Goal: Information Seeking & Learning: Learn about a topic

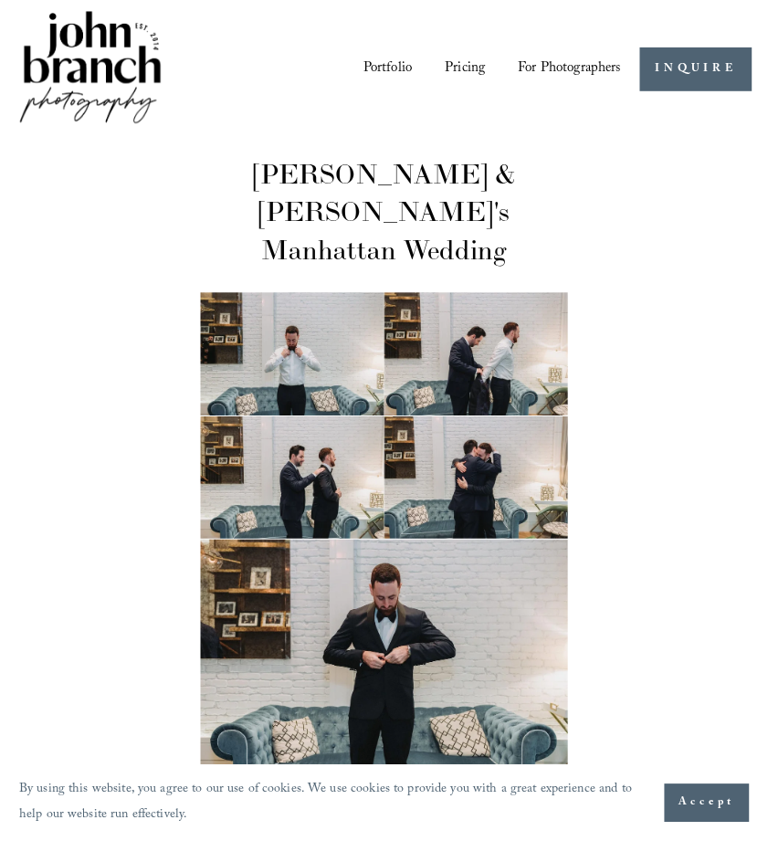
scroll to position [8558, 0]
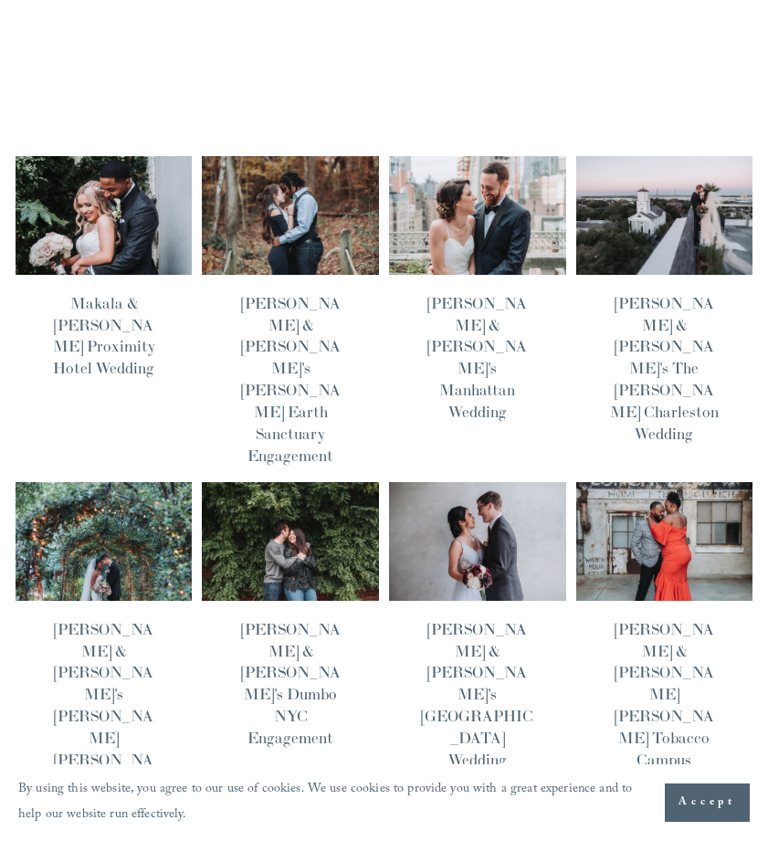
scroll to position [310, 0]
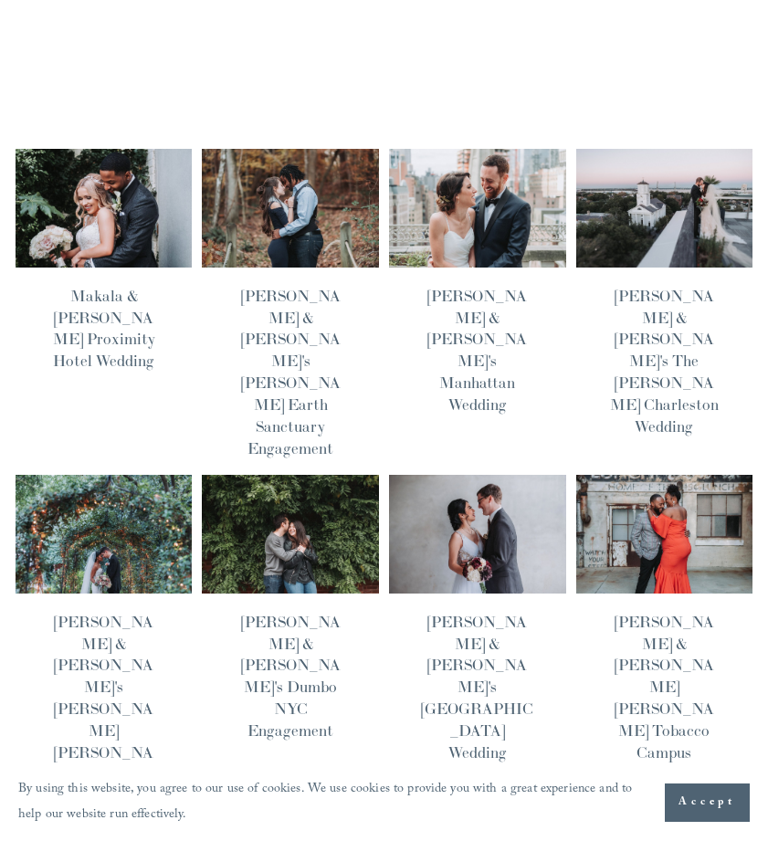
click at [477, 474] on img at bounding box center [477, 534] width 179 height 120
click at [126, 474] on img at bounding box center [104, 534] width 179 height 120
click at [614, 149] on img at bounding box center [664, 208] width 179 height 120
click at [285, 170] on img at bounding box center [290, 208] width 179 height 120
click at [119, 183] on img at bounding box center [104, 208] width 179 height 120
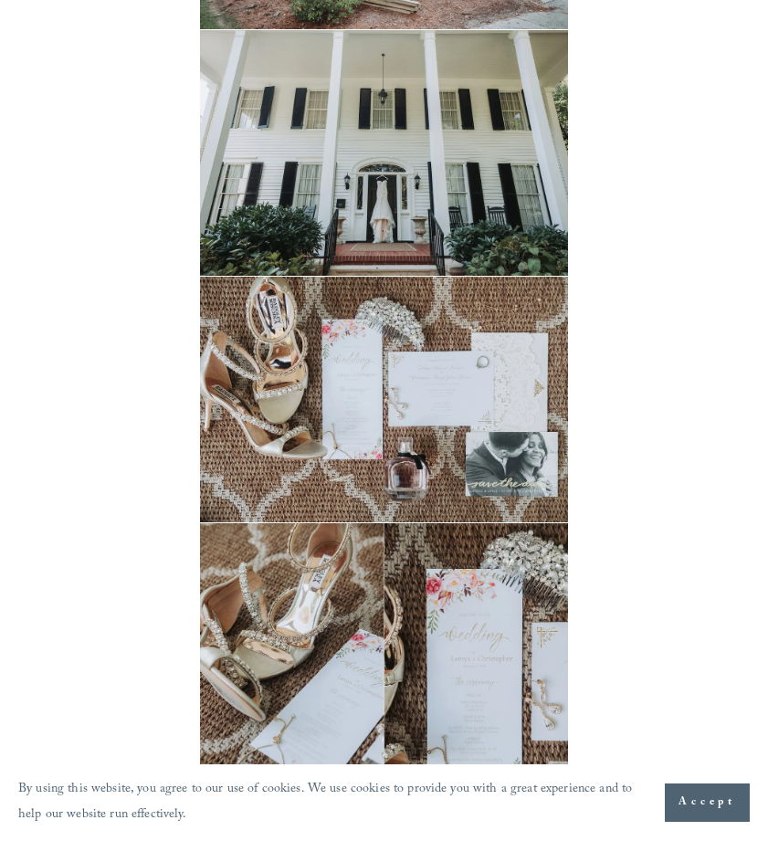
scroll to position [1254, 0]
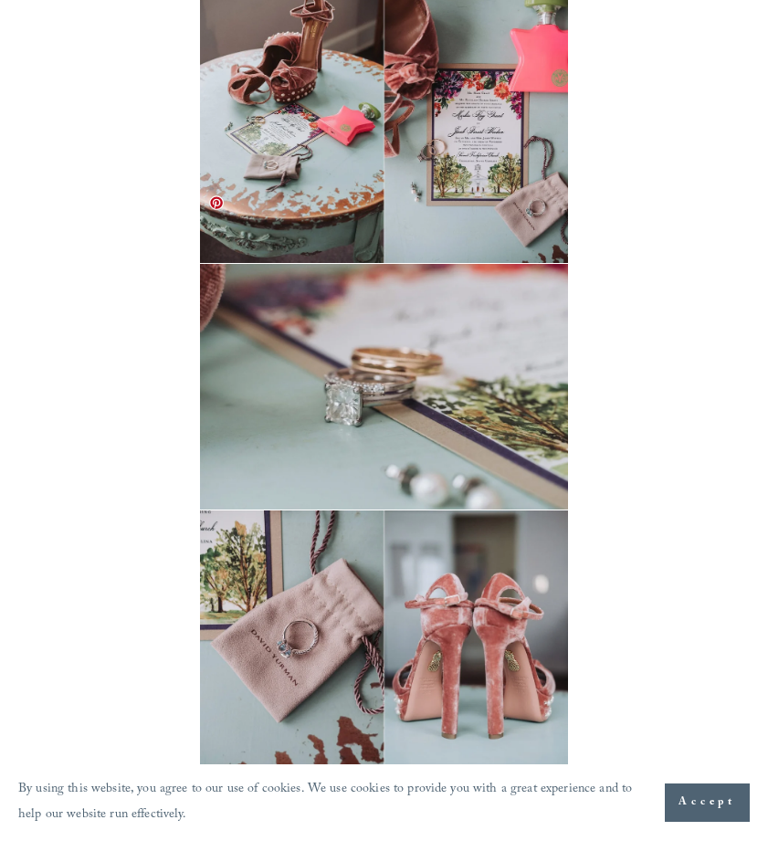
scroll to position [596, 0]
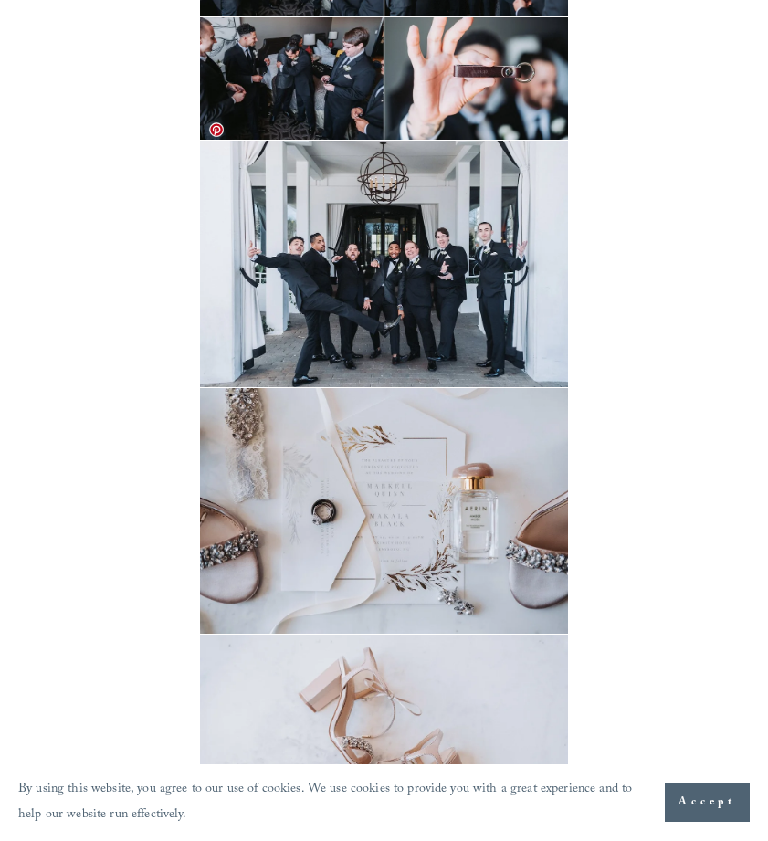
scroll to position [3204, 0]
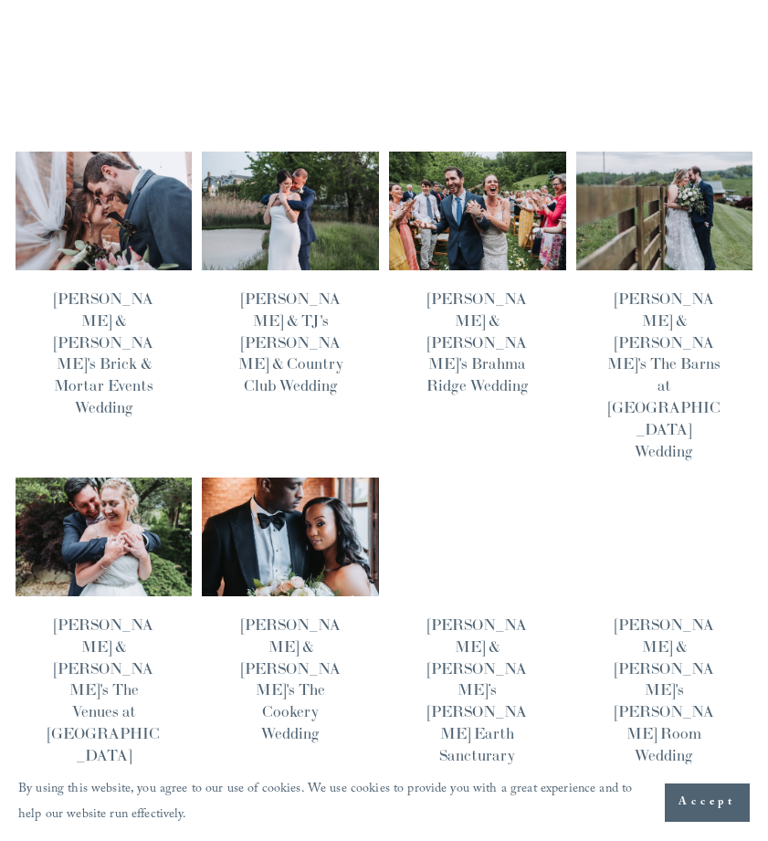
scroll to position [914, 0]
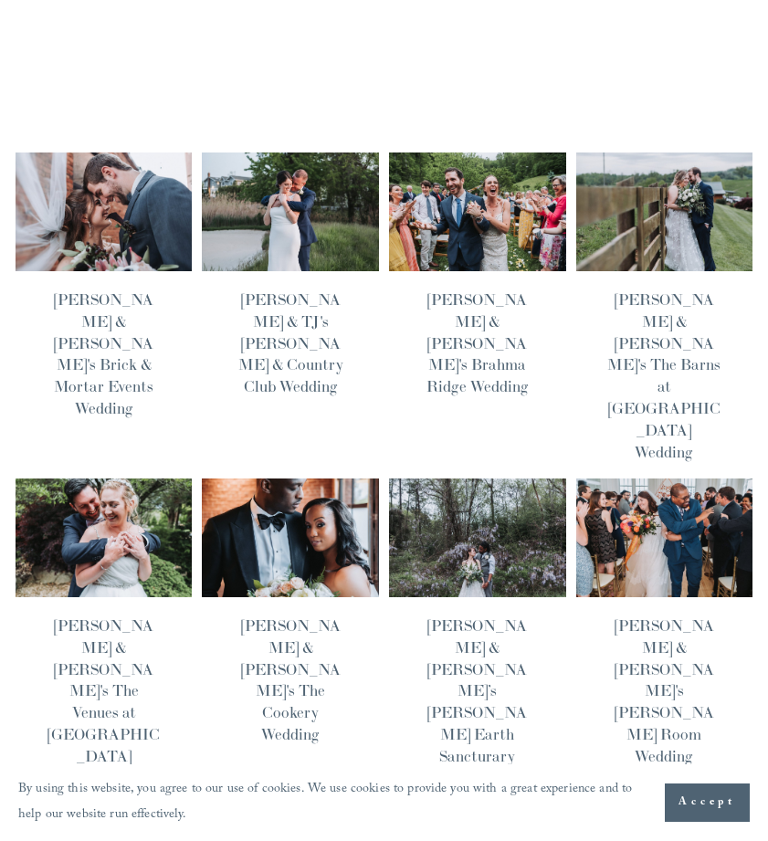
click at [120, 478] on img at bounding box center [104, 538] width 179 height 120
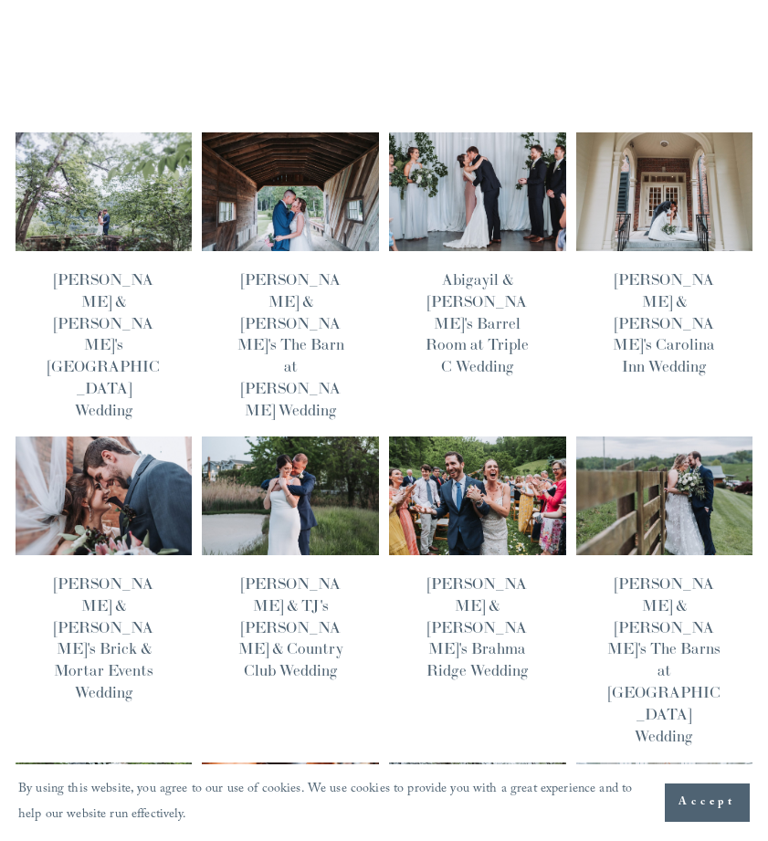
scroll to position [626, 0]
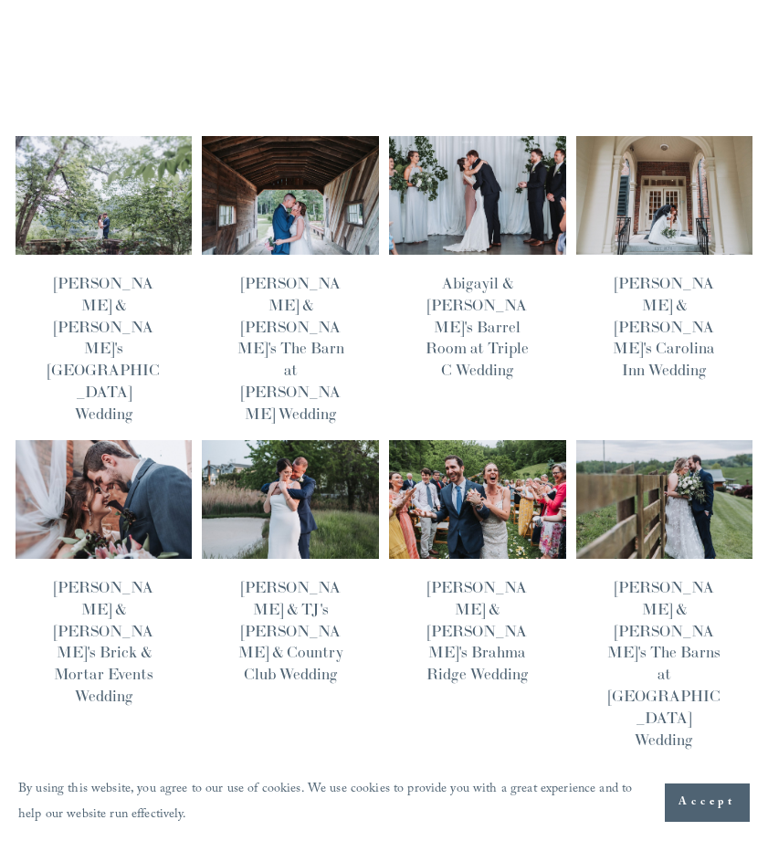
click at [625, 439] on img at bounding box center [664, 499] width 179 height 120
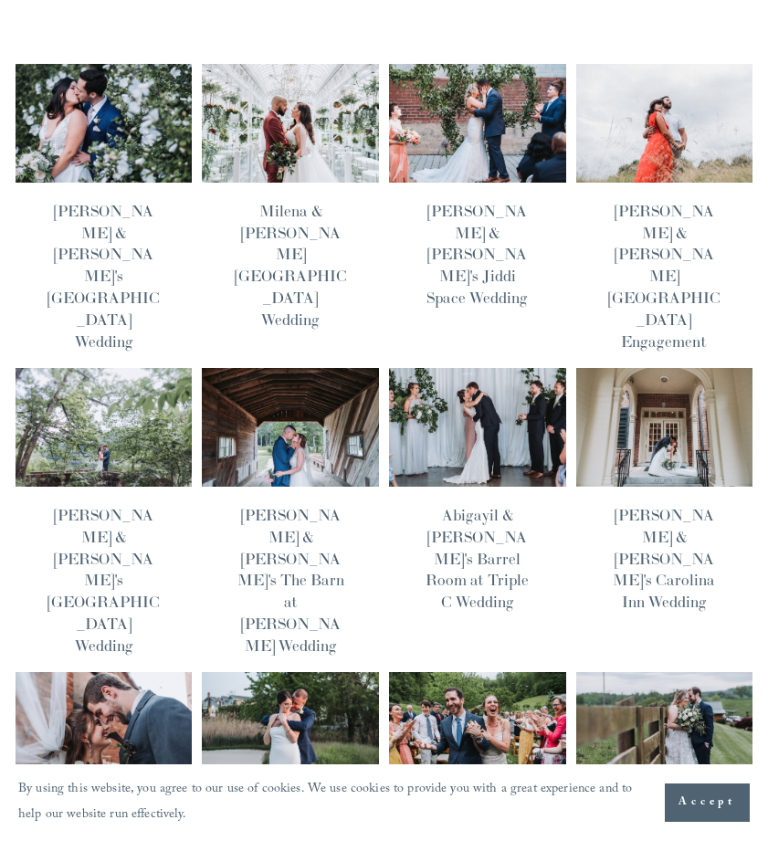
scroll to position [394, 0]
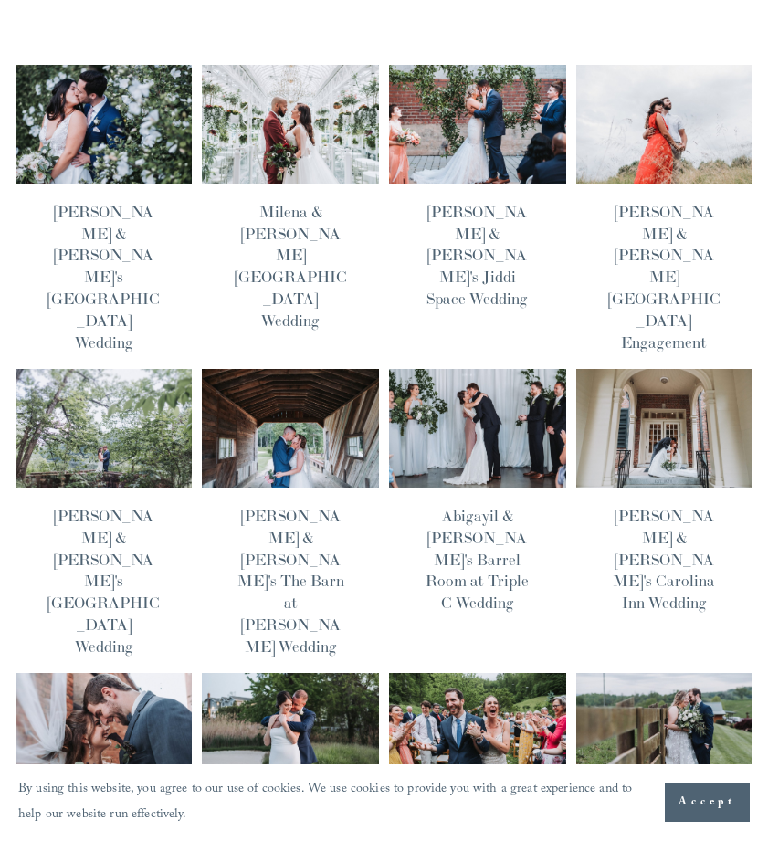
click at [434, 672] on img at bounding box center [477, 732] width 179 height 120
click at [331, 672] on img at bounding box center [290, 732] width 179 height 120
click at [110, 672] on img at bounding box center [104, 732] width 179 height 120
click at [637, 368] on img at bounding box center [664, 428] width 179 height 120
click at [260, 368] on img at bounding box center [290, 428] width 179 height 120
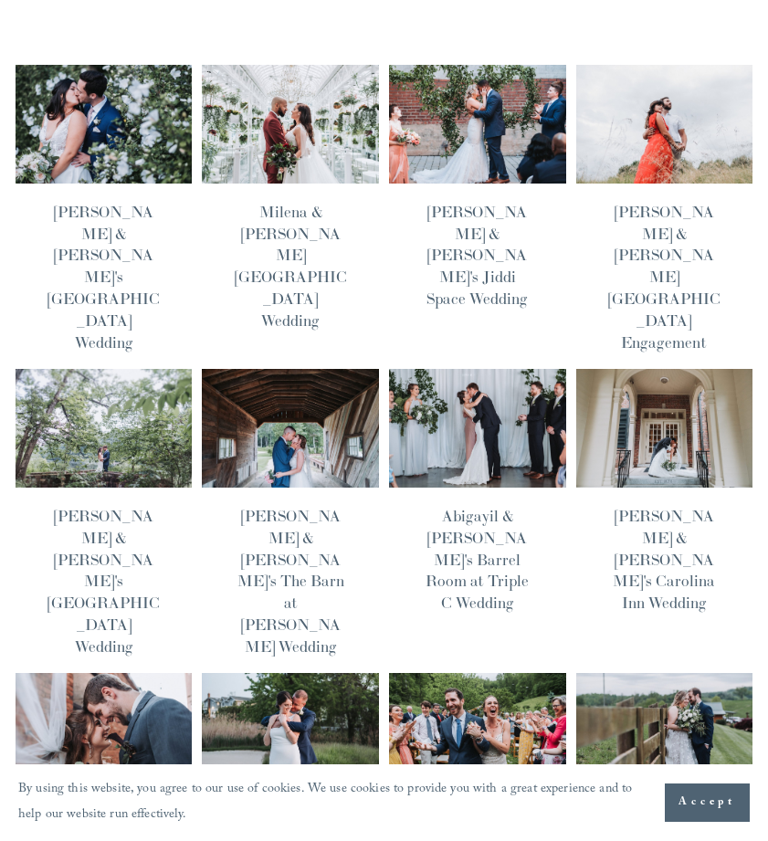
click at [91, 368] on img at bounding box center [104, 428] width 179 height 120
click at [516, 70] on img at bounding box center [477, 124] width 179 height 120
click at [236, 106] on img at bounding box center [290, 124] width 179 height 120
click at [136, 75] on img at bounding box center [104, 124] width 179 height 120
click at [308, 101] on img at bounding box center [290, 124] width 179 height 120
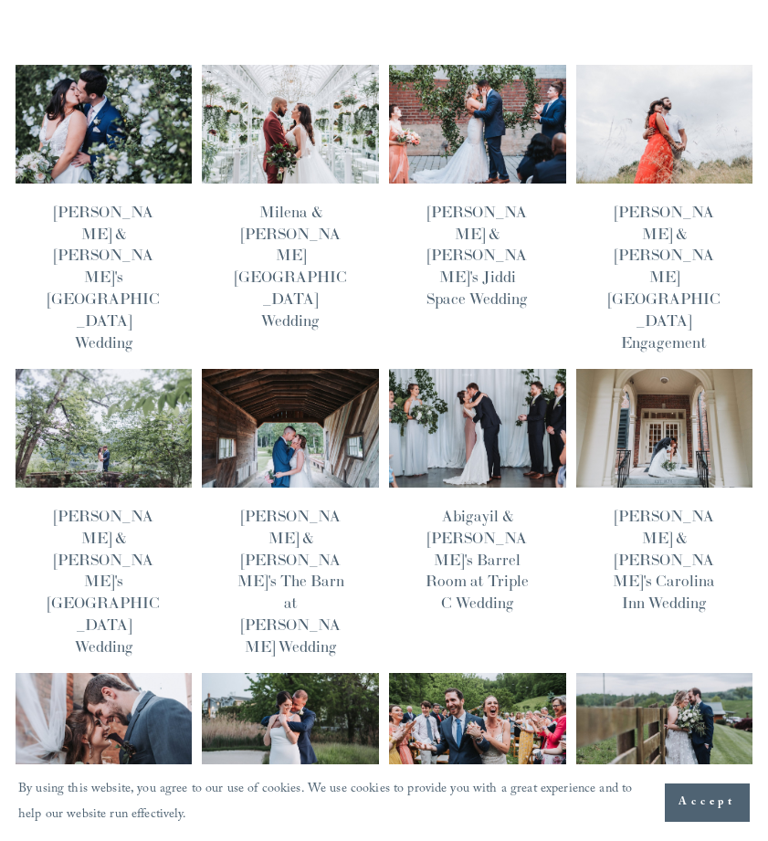
click at [462, 67] on img at bounding box center [477, 124] width 179 height 120
click at [158, 368] on img at bounding box center [104, 428] width 179 height 120
click at [328, 368] on img at bounding box center [290, 428] width 179 height 120
click at [467, 368] on img at bounding box center [477, 428] width 179 height 120
click at [653, 368] on img at bounding box center [664, 428] width 179 height 120
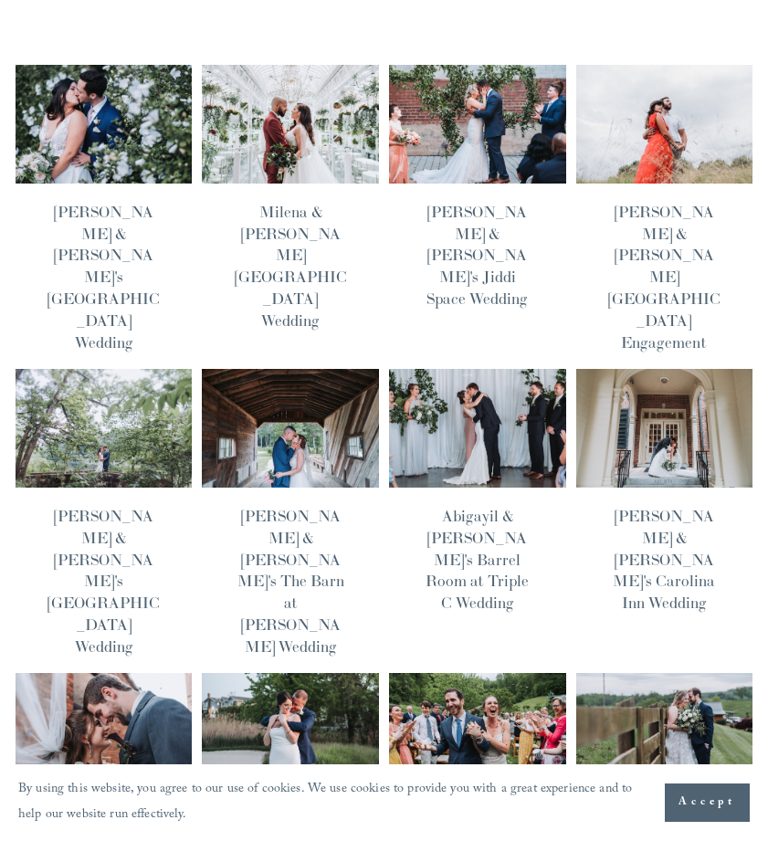
click at [255, 672] on img at bounding box center [290, 732] width 179 height 120
click at [139, 672] on img at bounding box center [104, 732] width 179 height 120
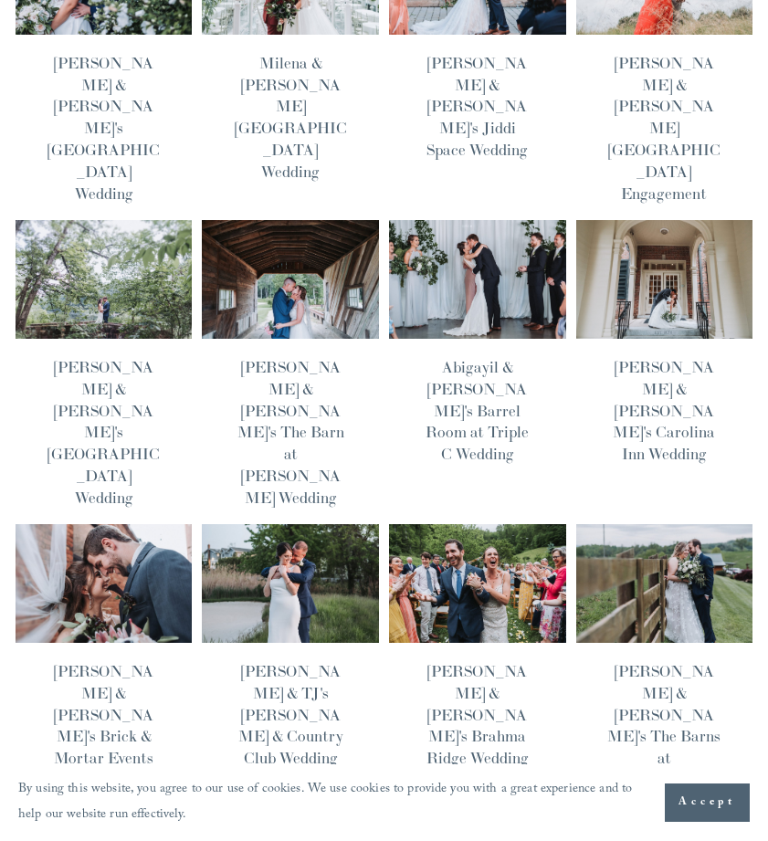
scroll to position [543, 0]
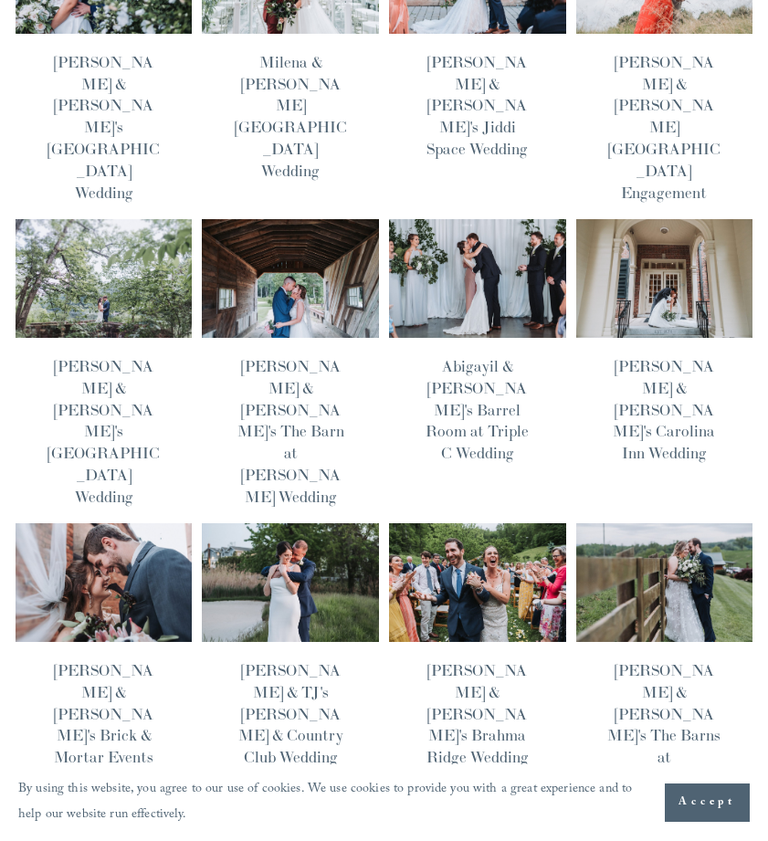
click at [645, 522] on img at bounding box center [664, 582] width 179 height 120
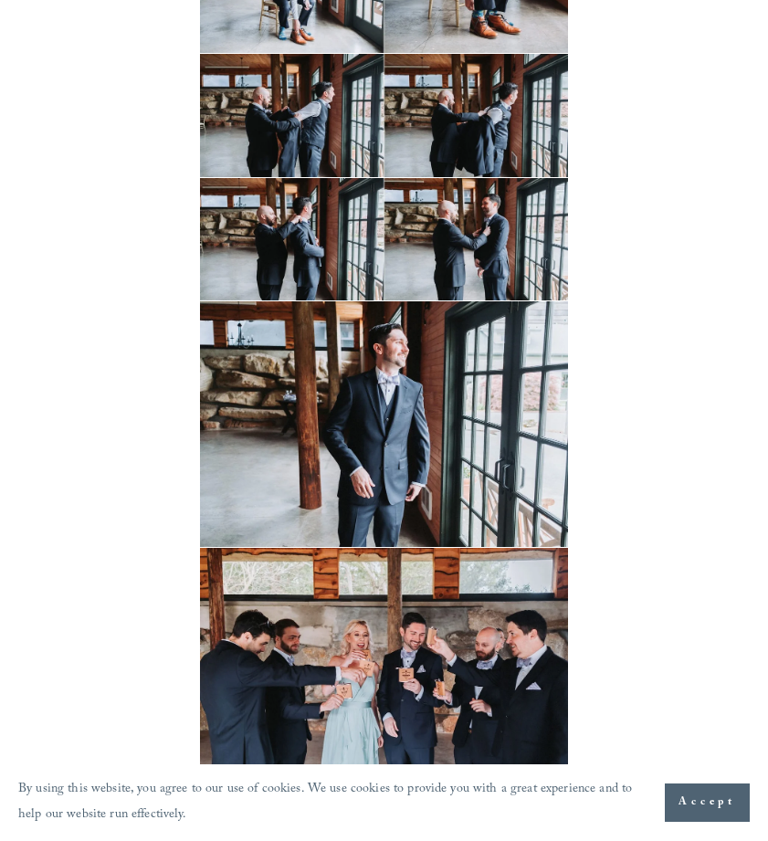
scroll to position [2702, 0]
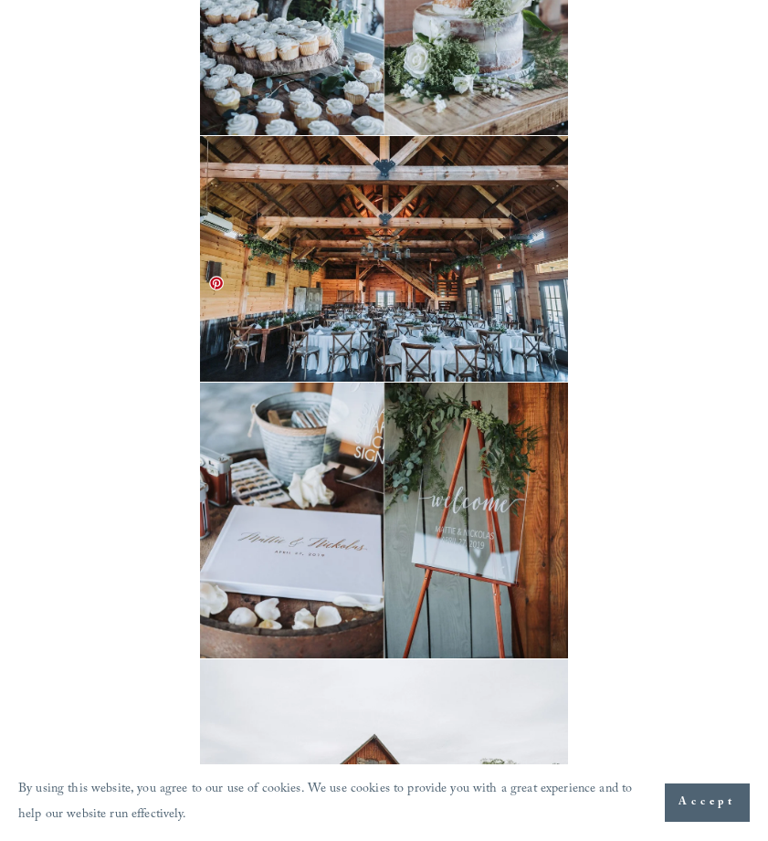
scroll to position [3778, 0]
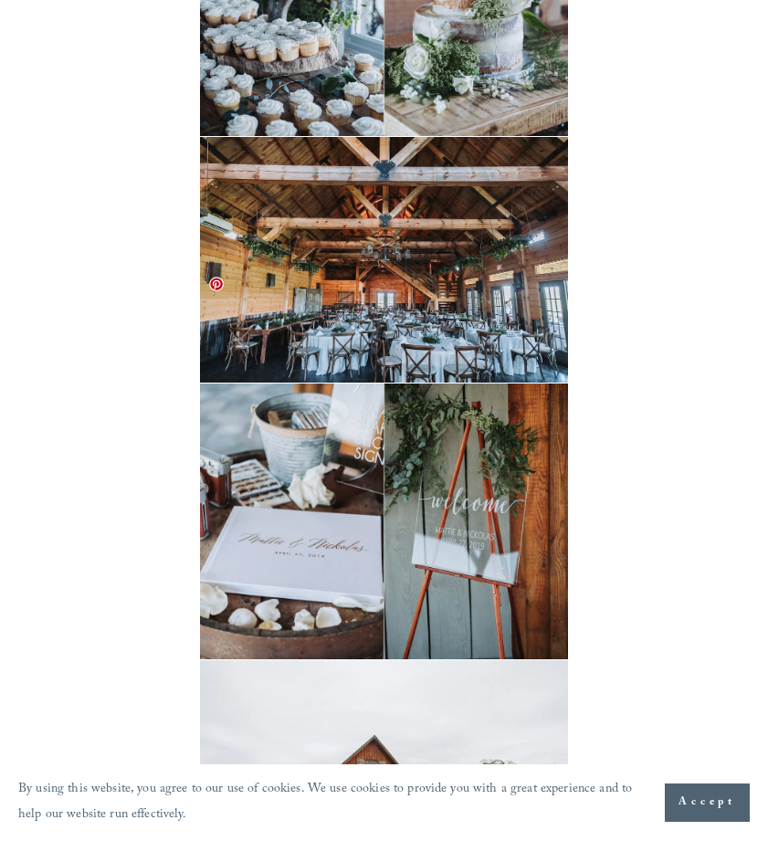
click at [339, 434] on img at bounding box center [384, 521] width 369 height 276
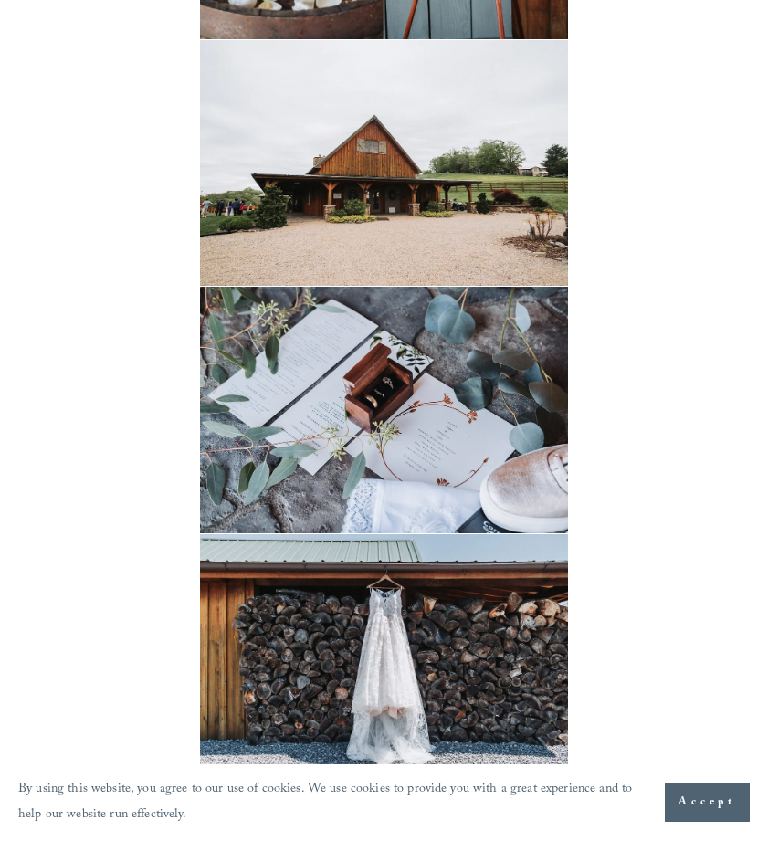
scroll to position [4399, 0]
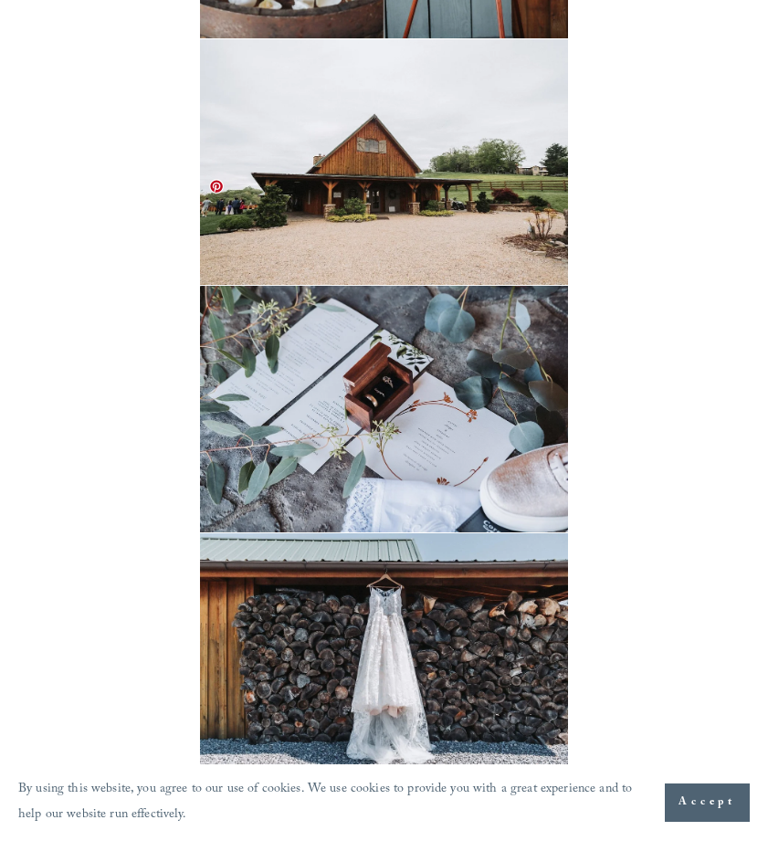
click at [352, 386] on img at bounding box center [384, 409] width 369 height 246
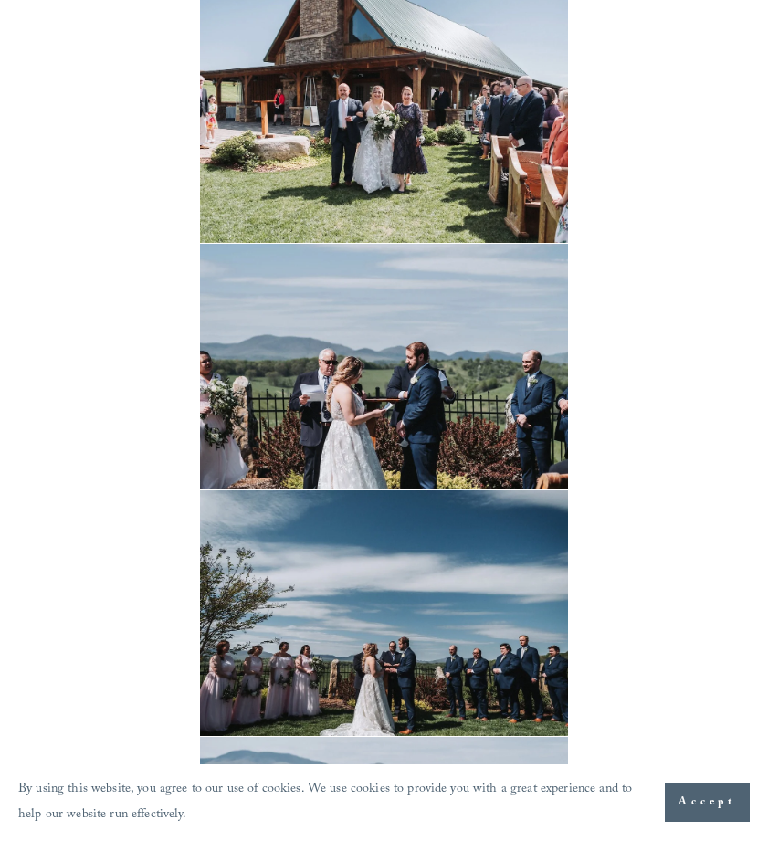
scroll to position [10568, 0]
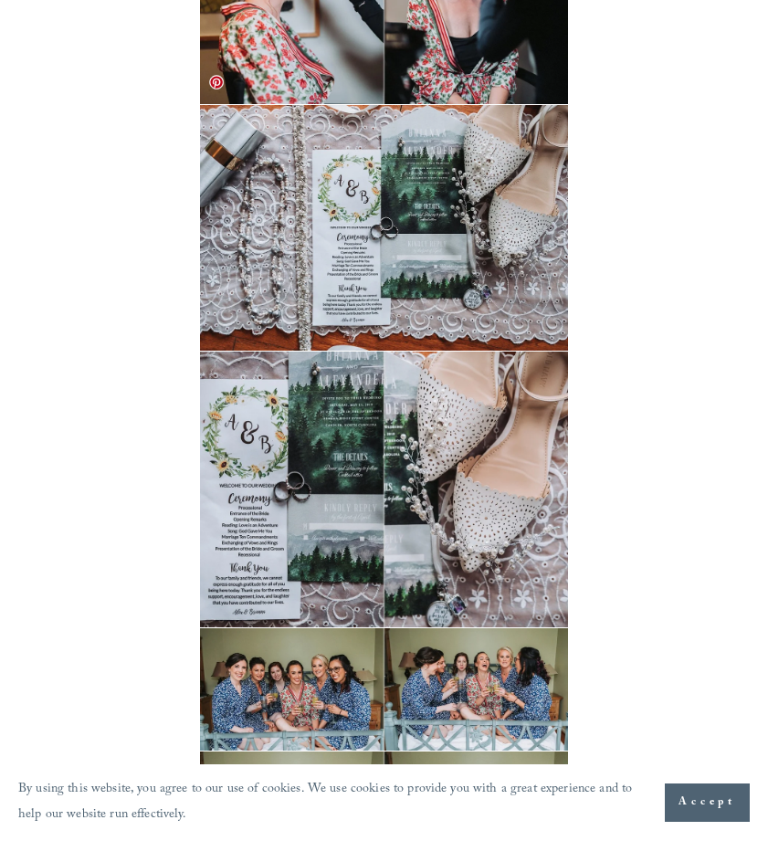
scroll to position [713, 0]
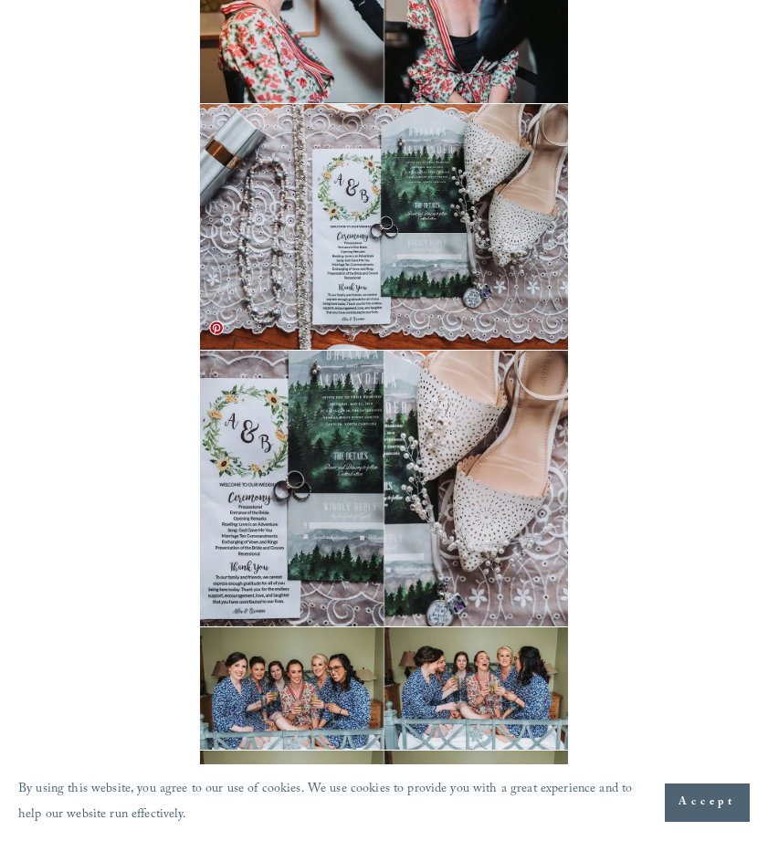
click at [324, 476] on img at bounding box center [384, 489] width 369 height 276
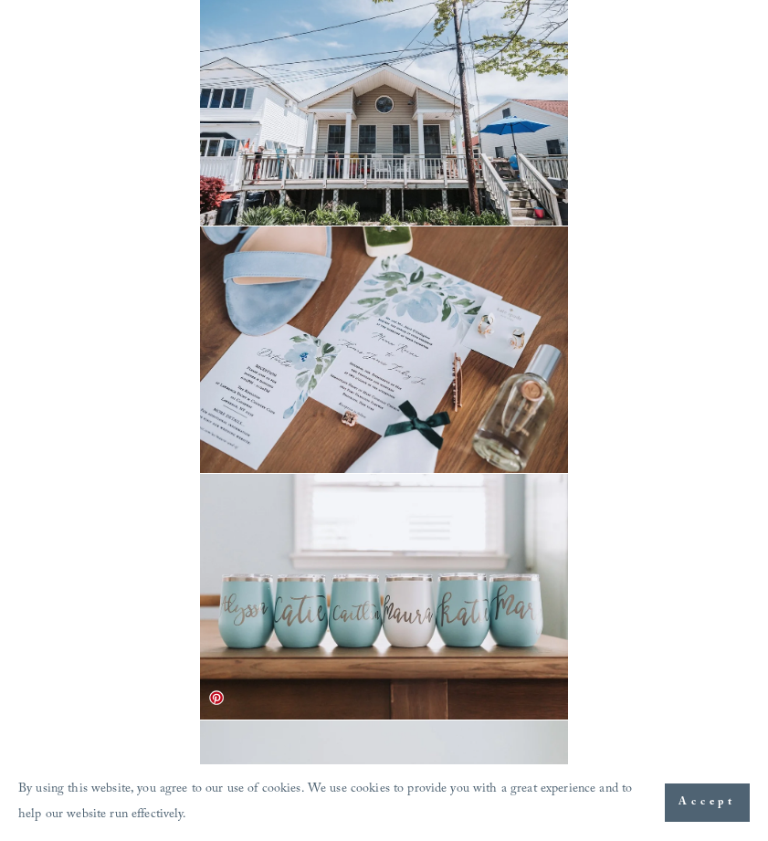
scroll to position [1547, 0]
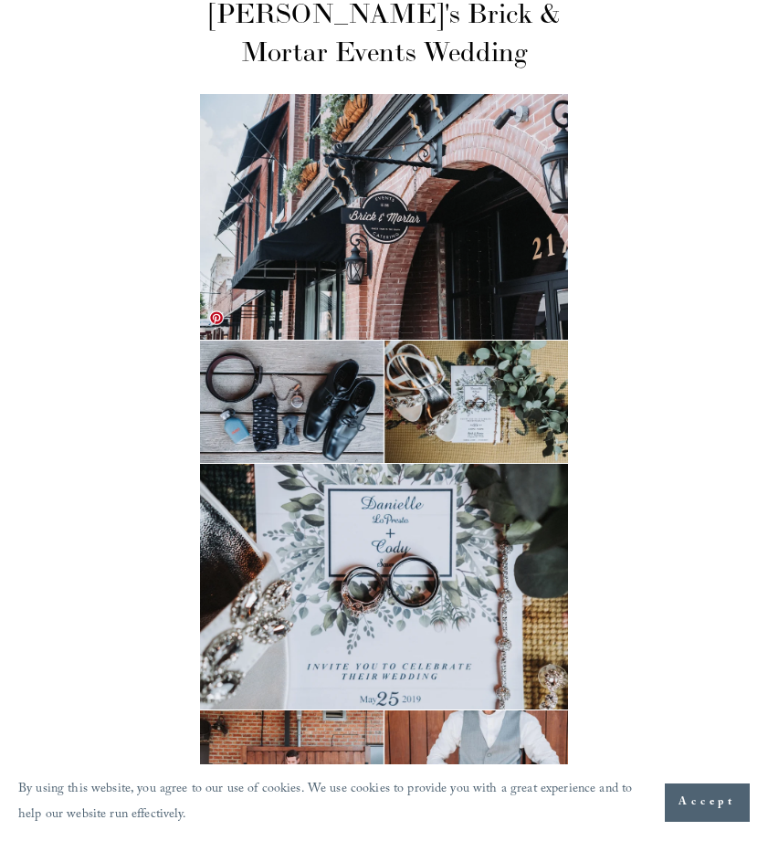
scroll to position [200, 0]
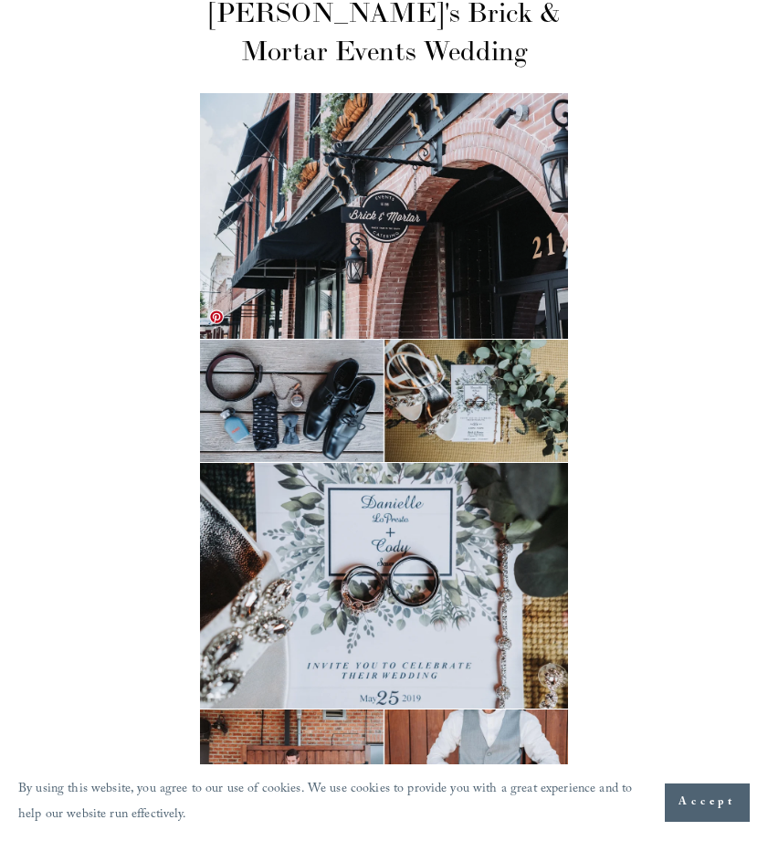
click at [476, 365] on img at bounding box center [384, 401] width 369 height 122
click at [457, 344] on img at bounding box center [384, 401] width 369 height 122
click at [486, 340] on img at bounding box center [384, 401] width 369 height 122
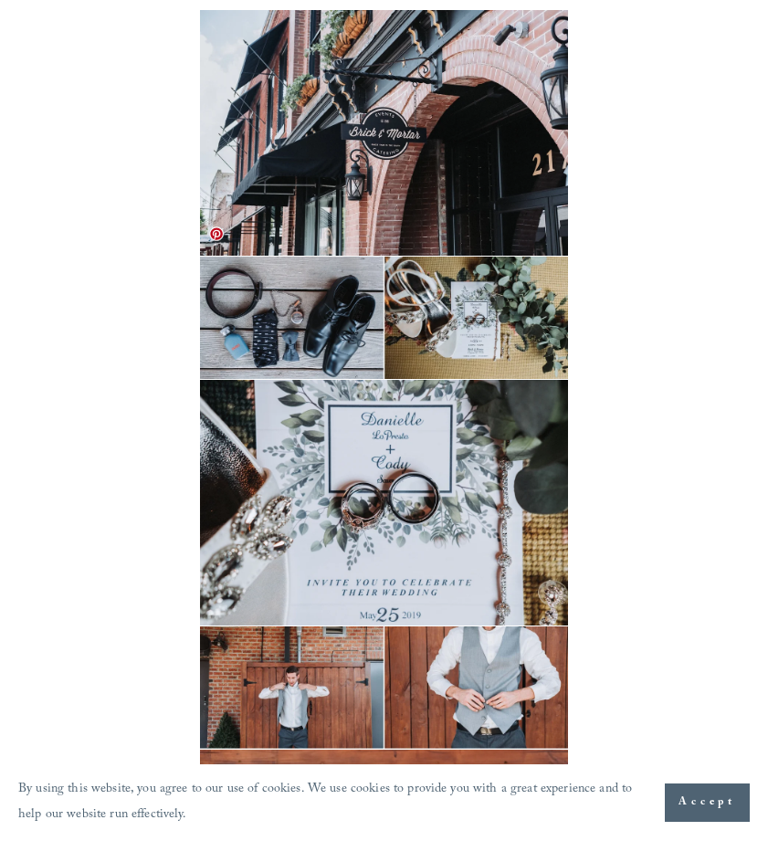
scroll to position [286, 0]
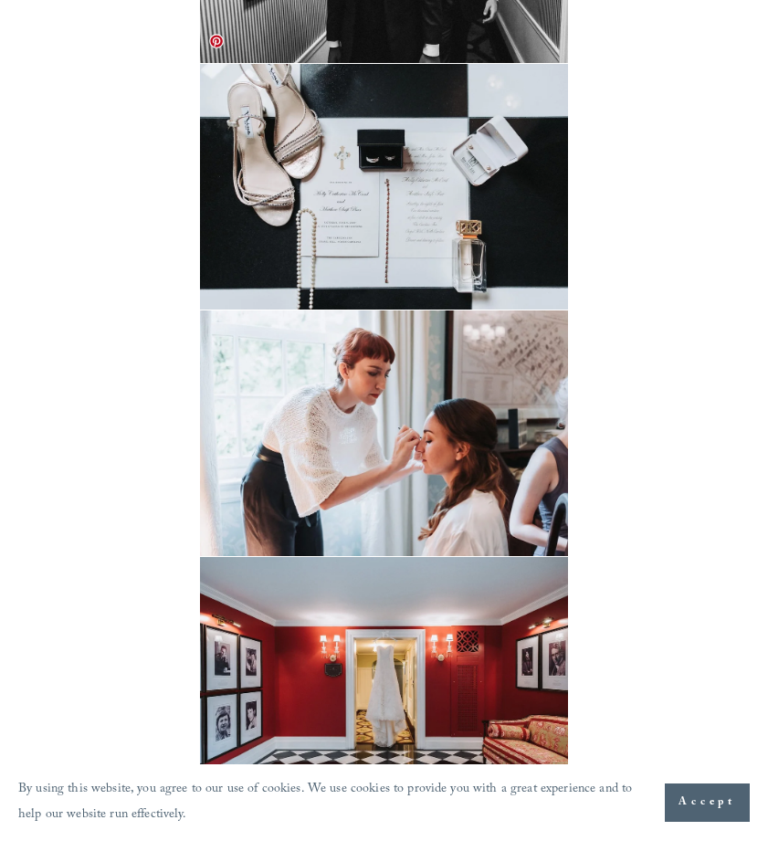
scroll to position [3596, 0]
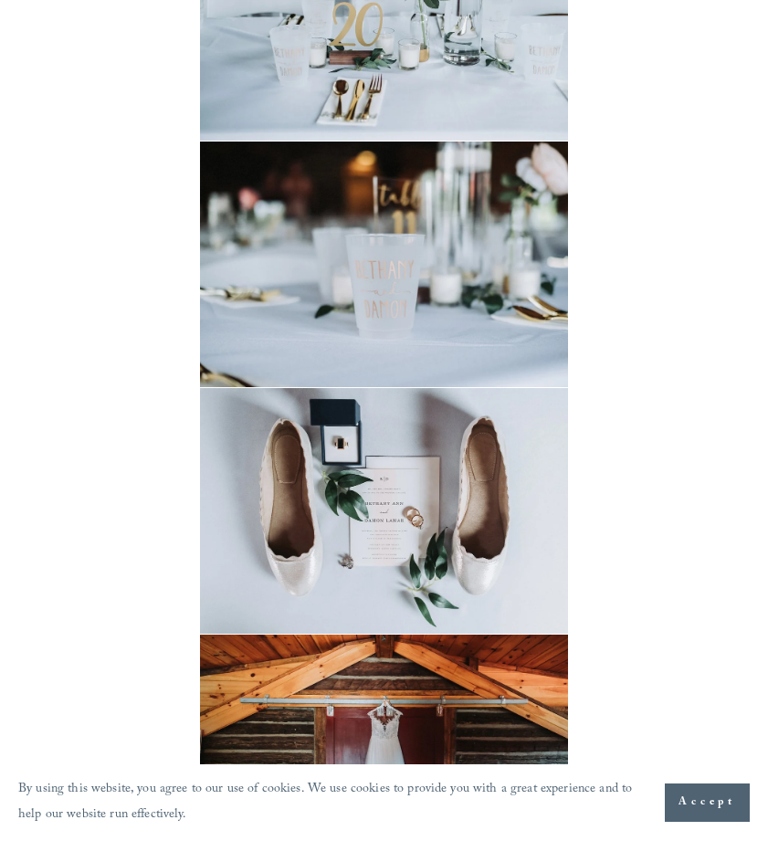
scroll to position [3107, 0]
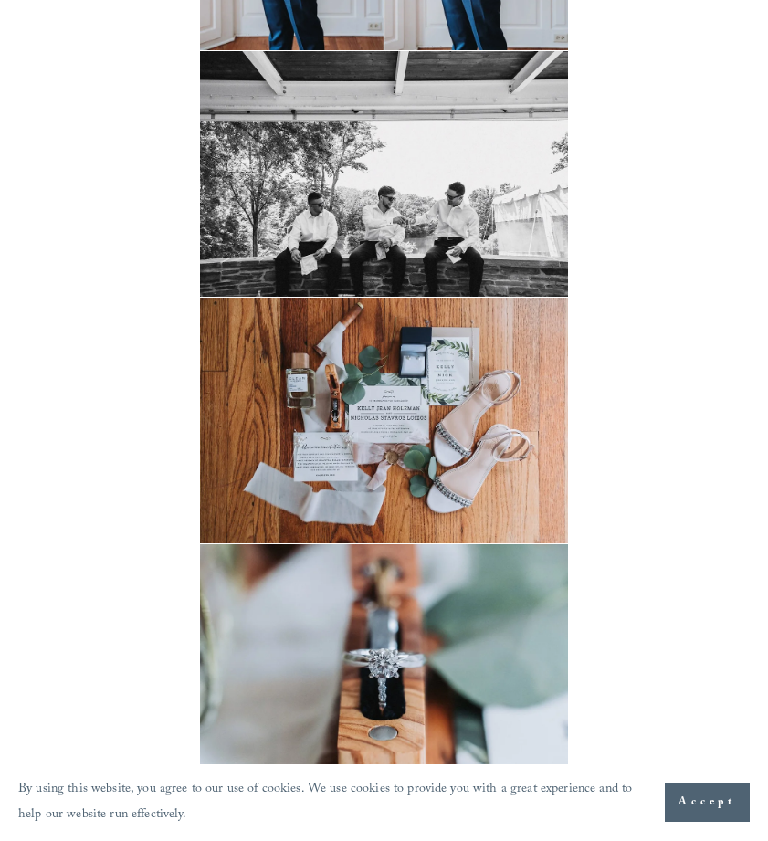
scroll to position [1677, 0]
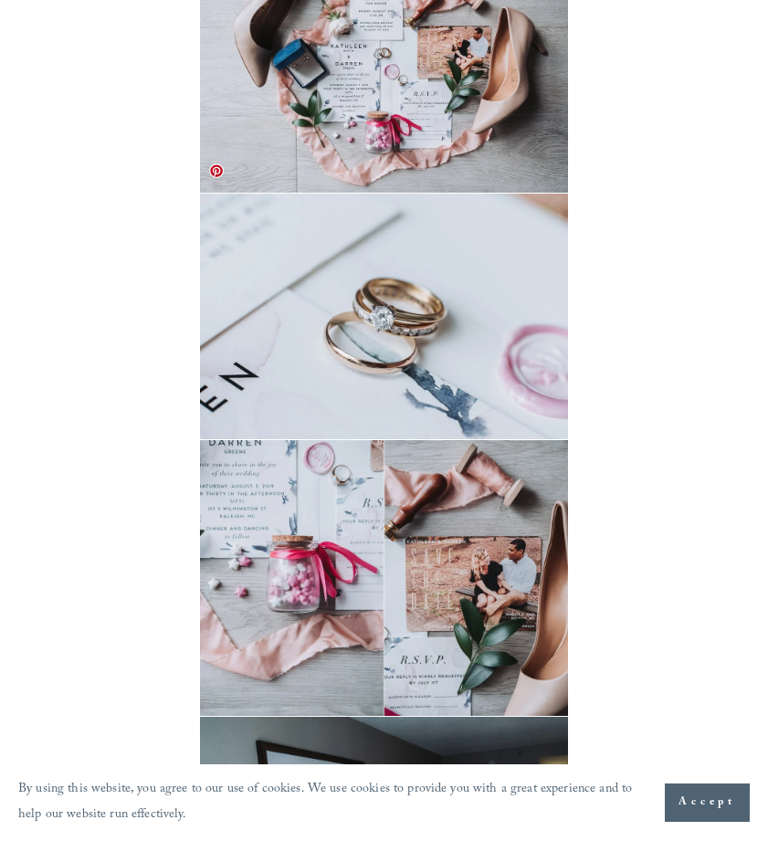
scroll to position [1829, 0]
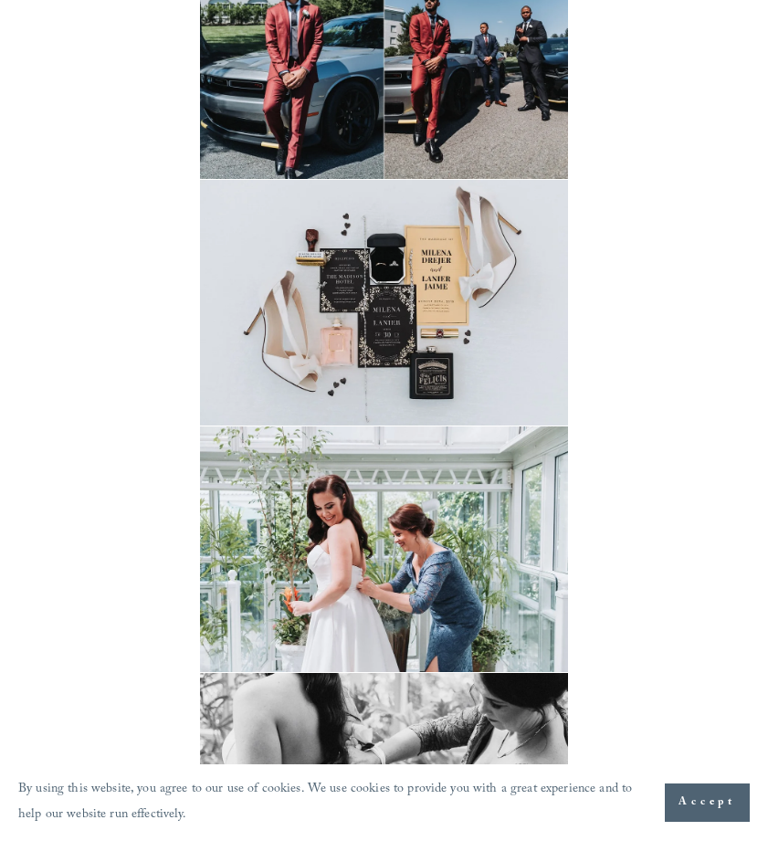
scroll to position [1504, 0]
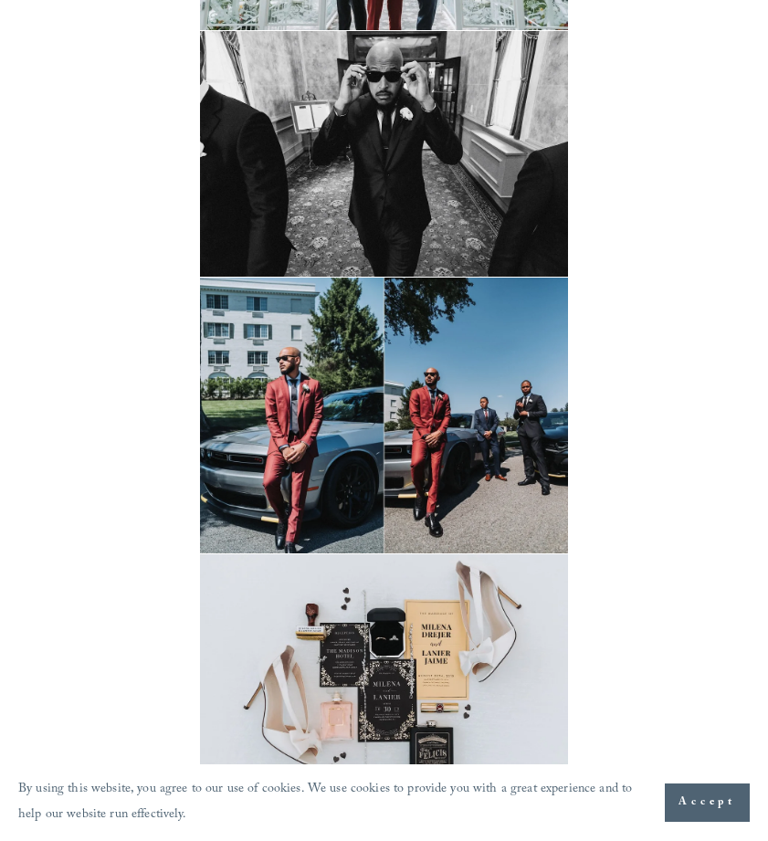
scroll to position [1112, 0]
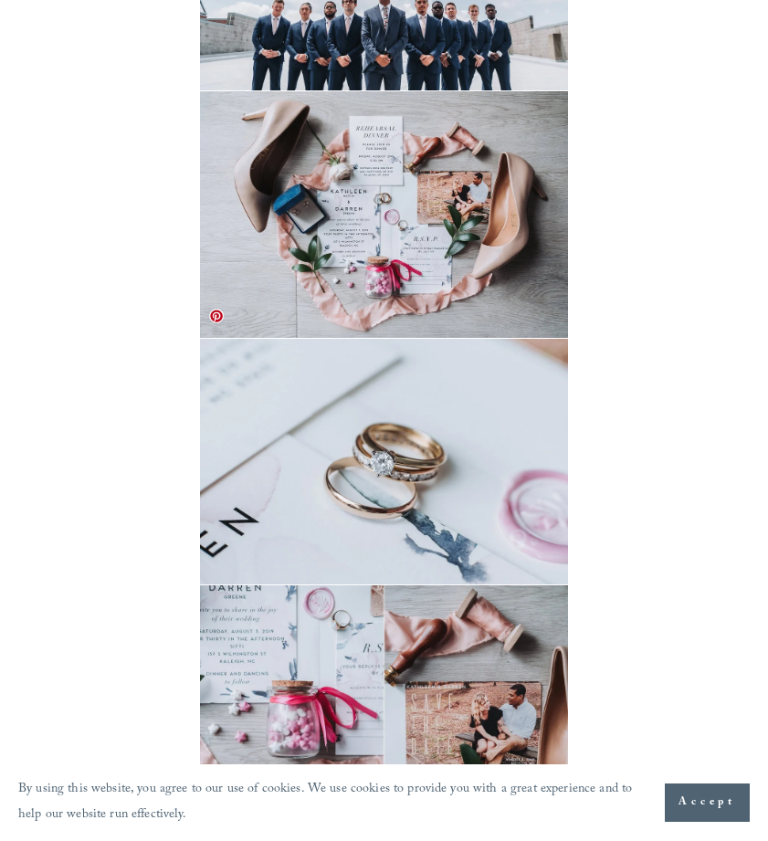
scroll to position [1681, 0]
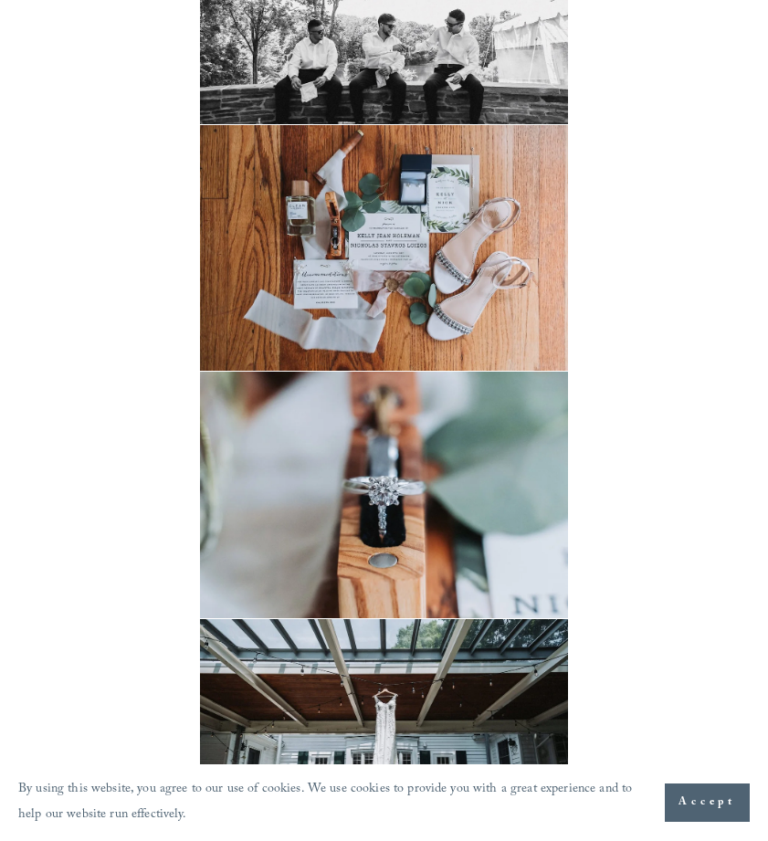
scroll to position [1843, 0]
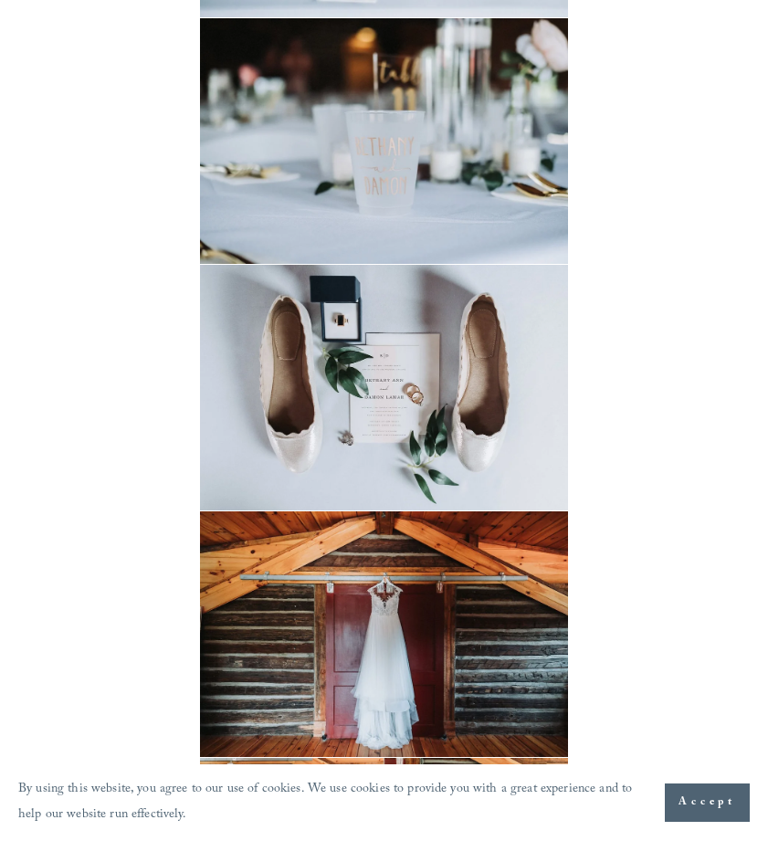
scroll to position [3231, 0]
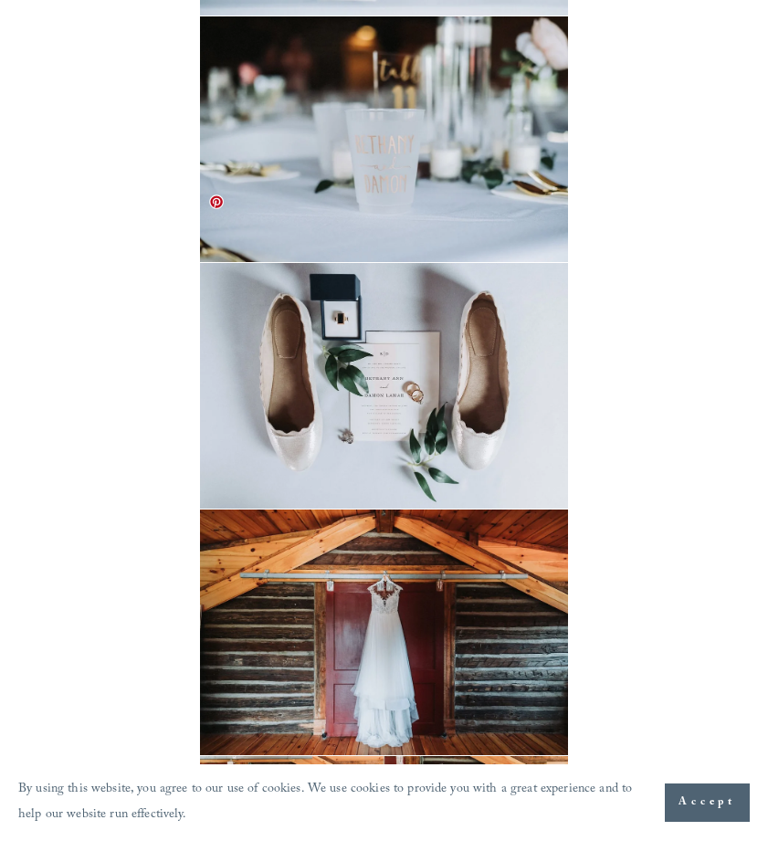
click at [417, 342] on img at bounding box center [384, 386] width 369 height 246
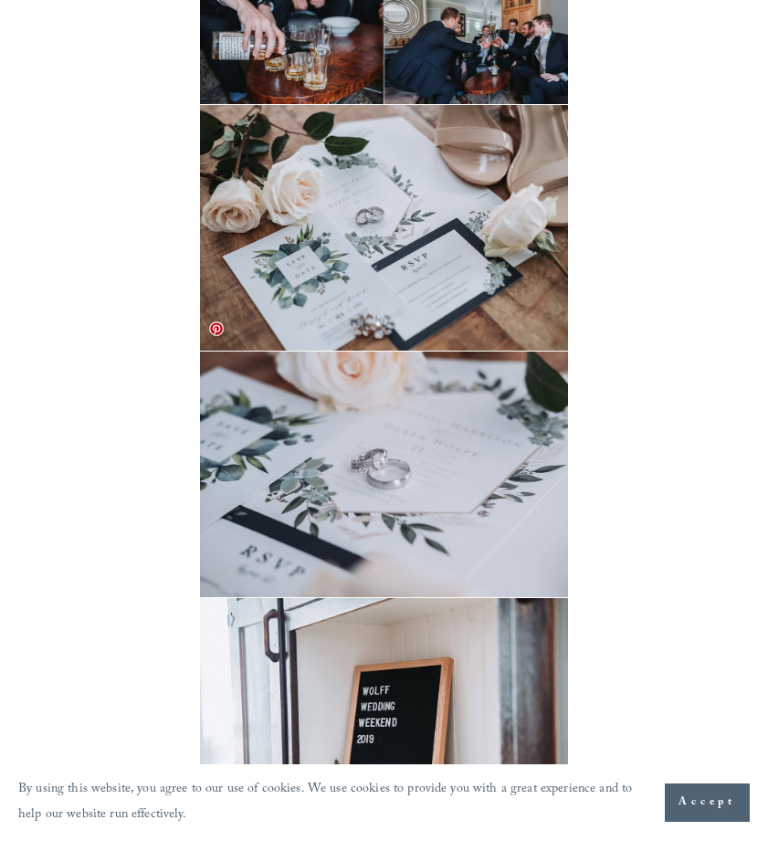
scroll to position [1156, 0]
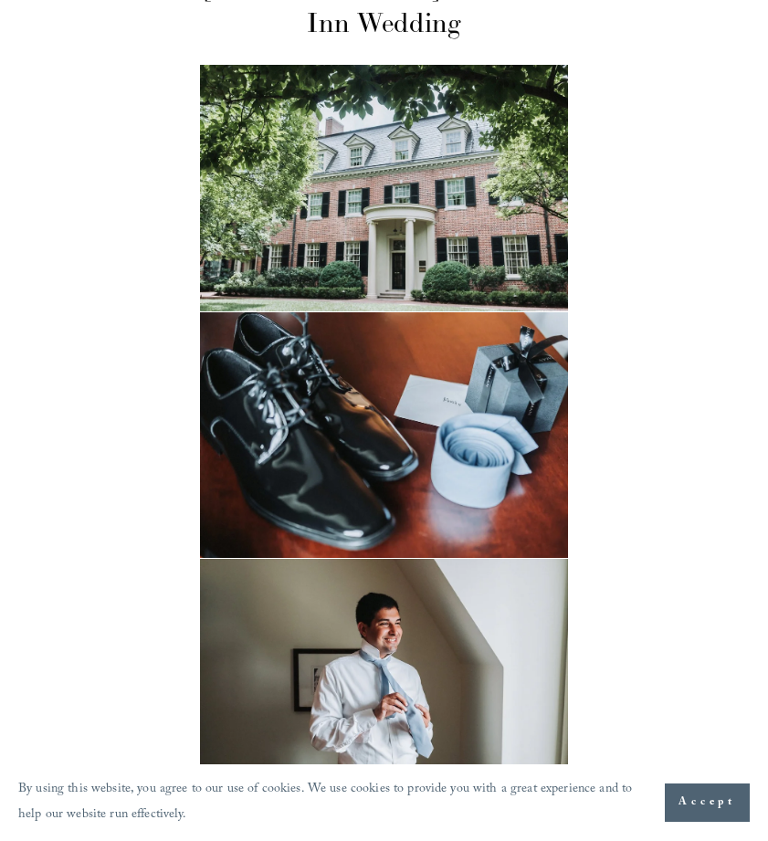
scroll to position [225, 0]
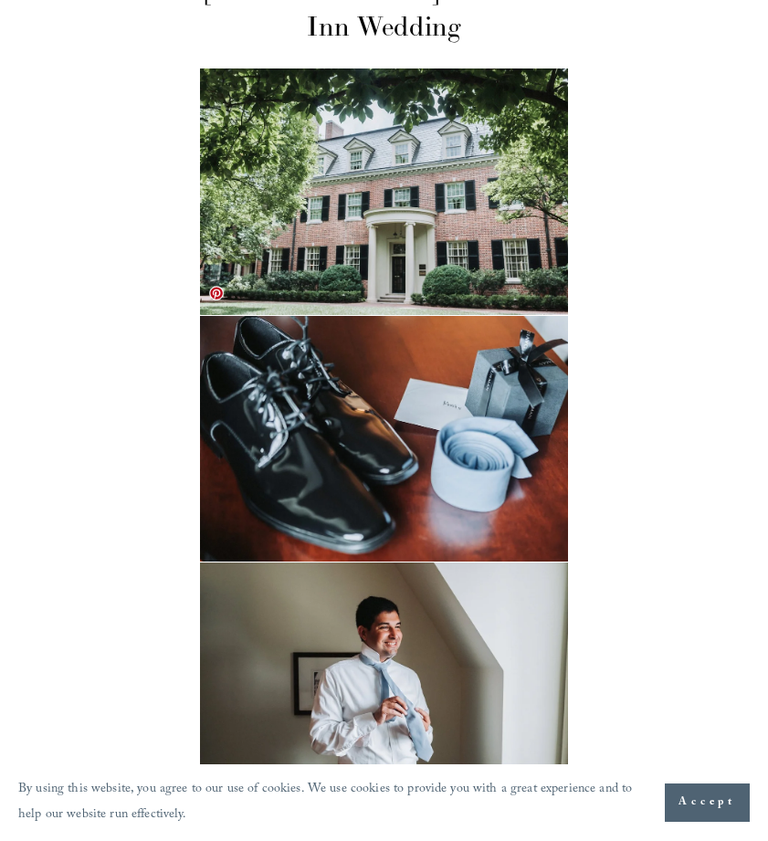
click at [379, 410] on img at bounding box center [384, 439] width 369 height 246
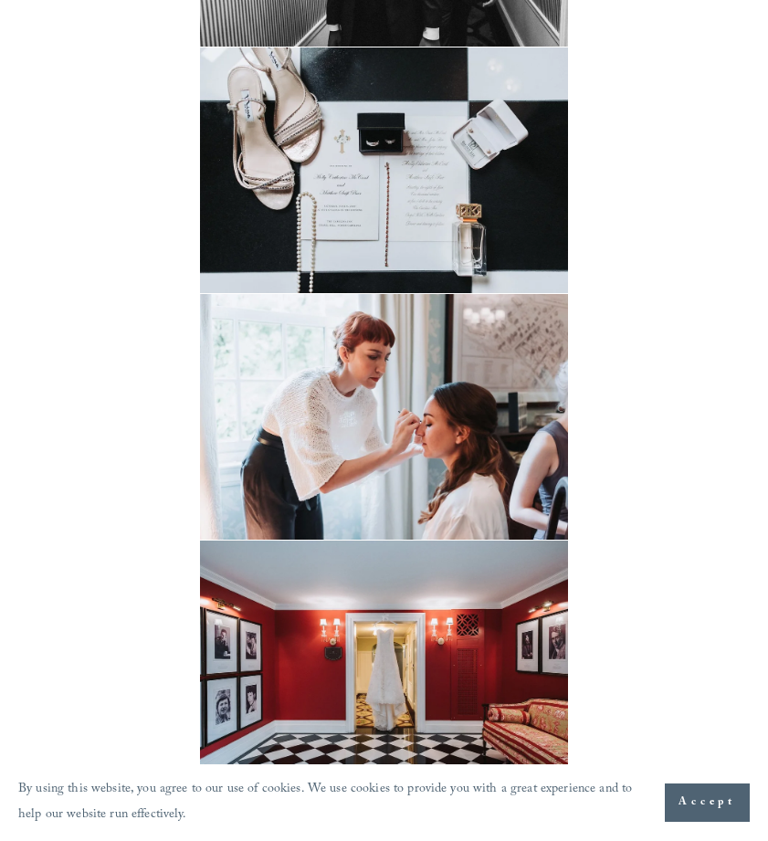
scroll to position [3608, 0]
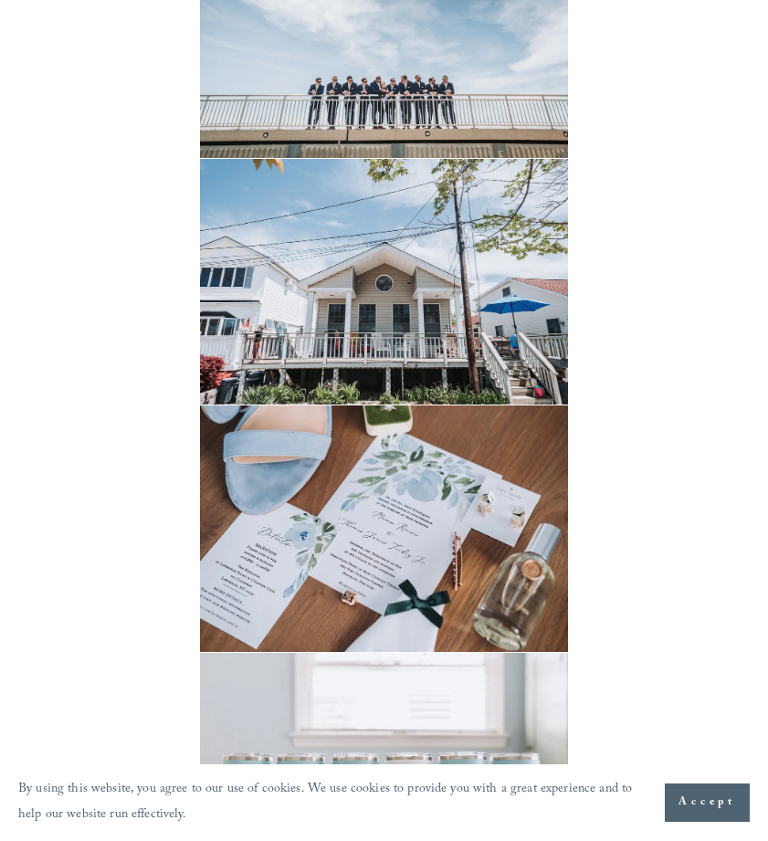
scroll to position [1367, 0]
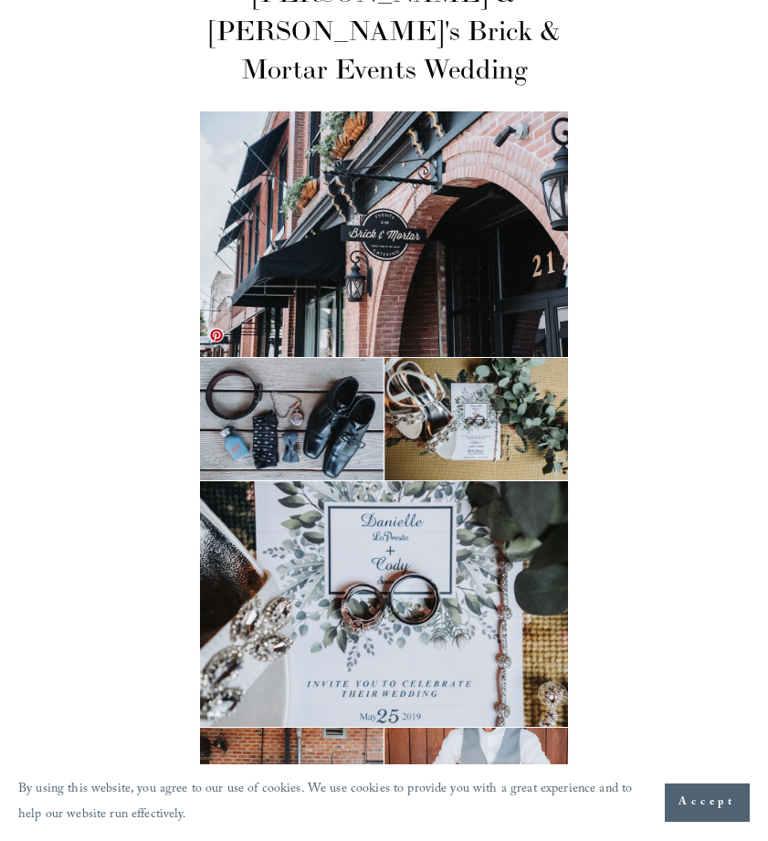
scroll to position [183, 0]
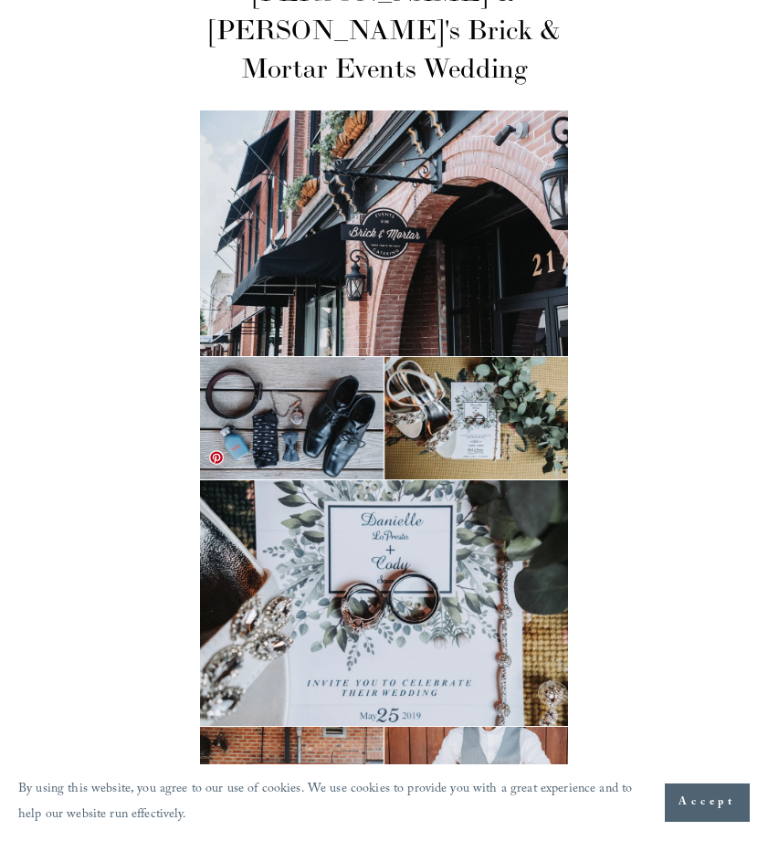
click at [418, 605] on img at bounding box center [384, 603] width 369 height 246
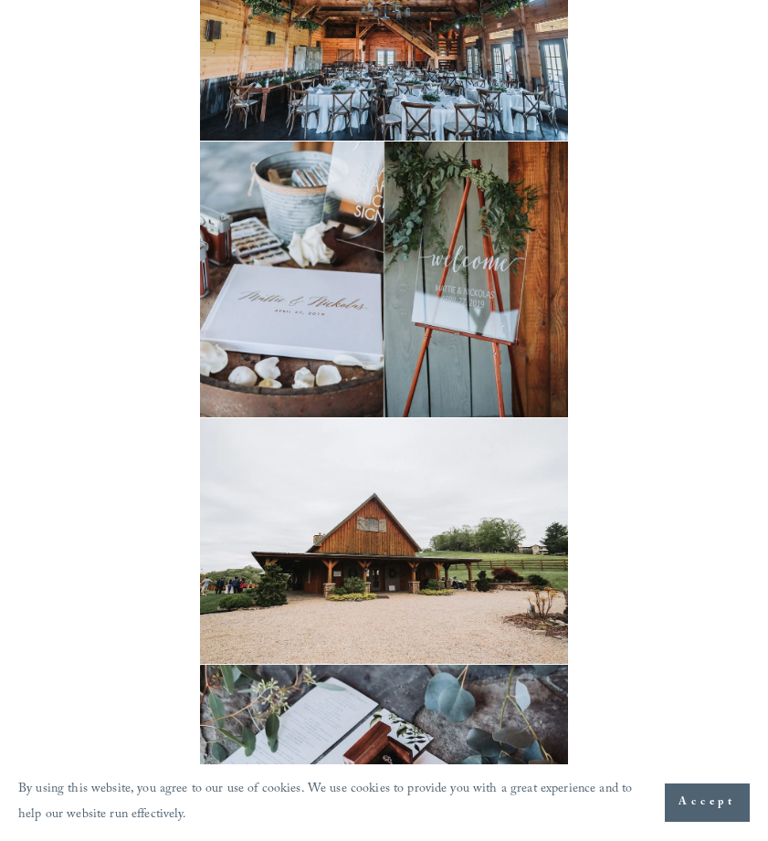
scroll to position [4022, 0]
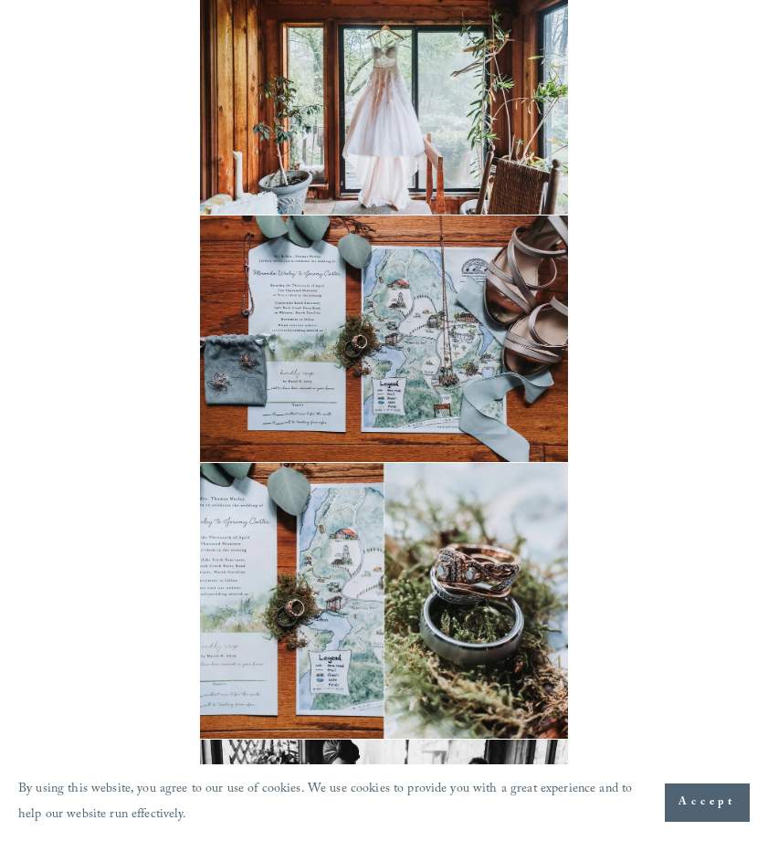
scroll to position [1906, 0]
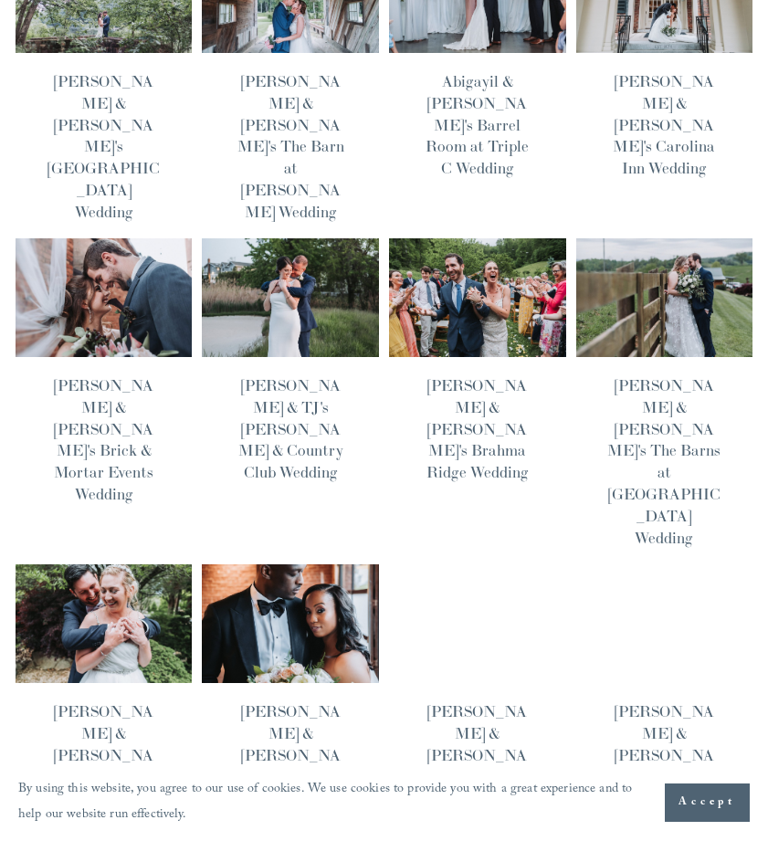
scroll to position [832, 0]
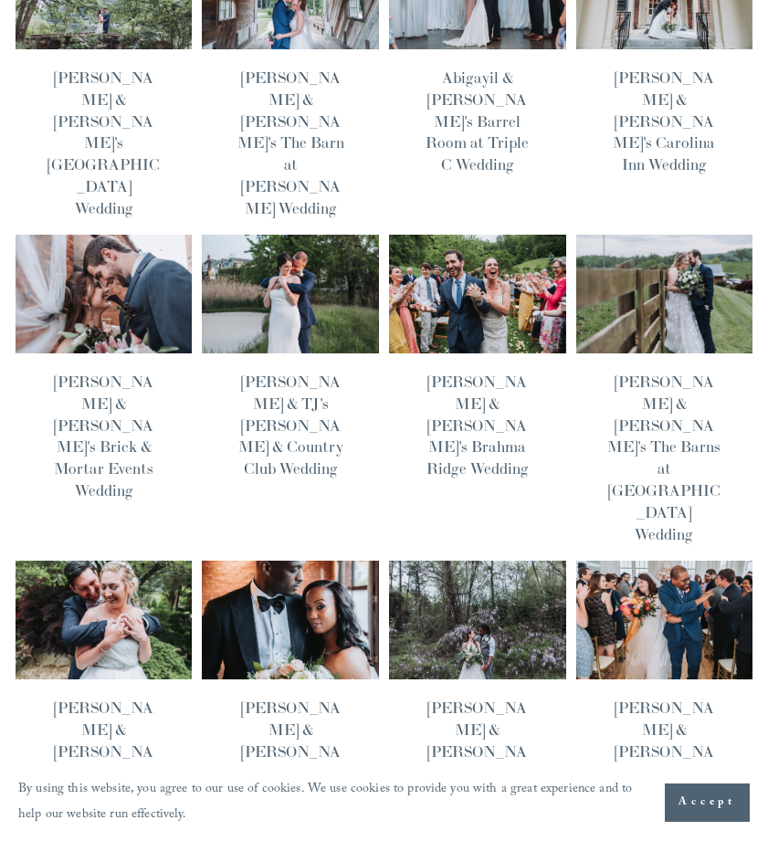
click at [260, 560] on img at bounding box center [290, 620] width 179 height 120
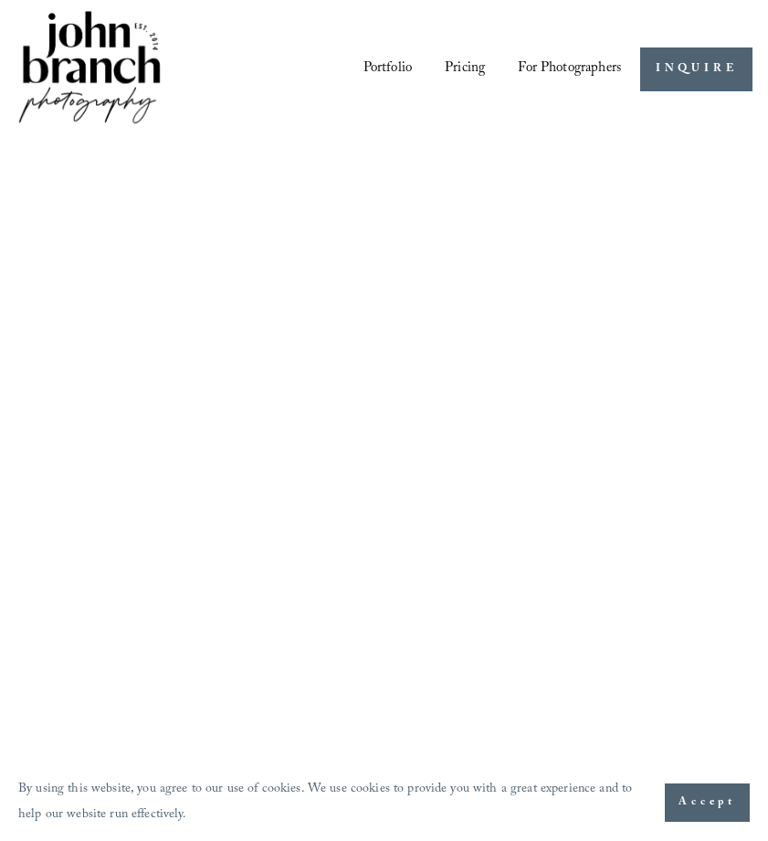
scroll to position [832, 0]
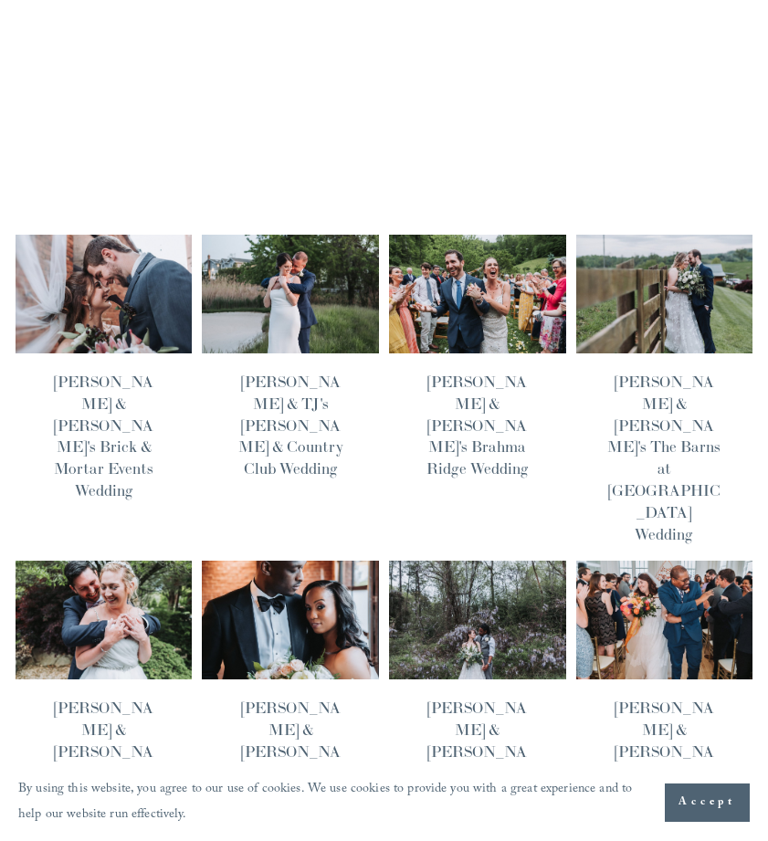
click at [97, 560] on img at bounding box center [104, 620] width 179 height 120
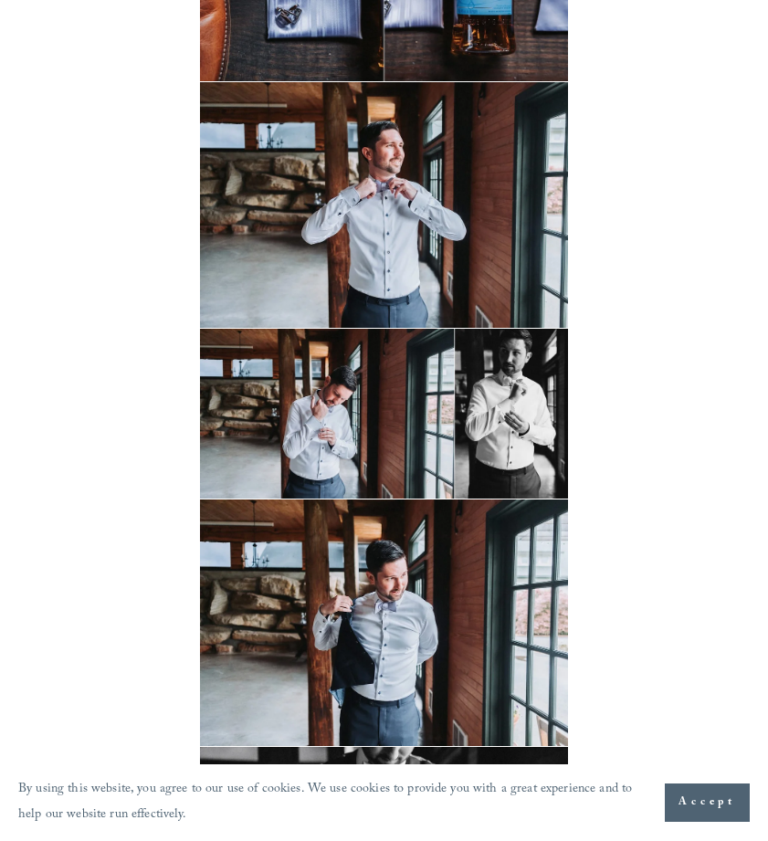
scroll to position [1641, 0]
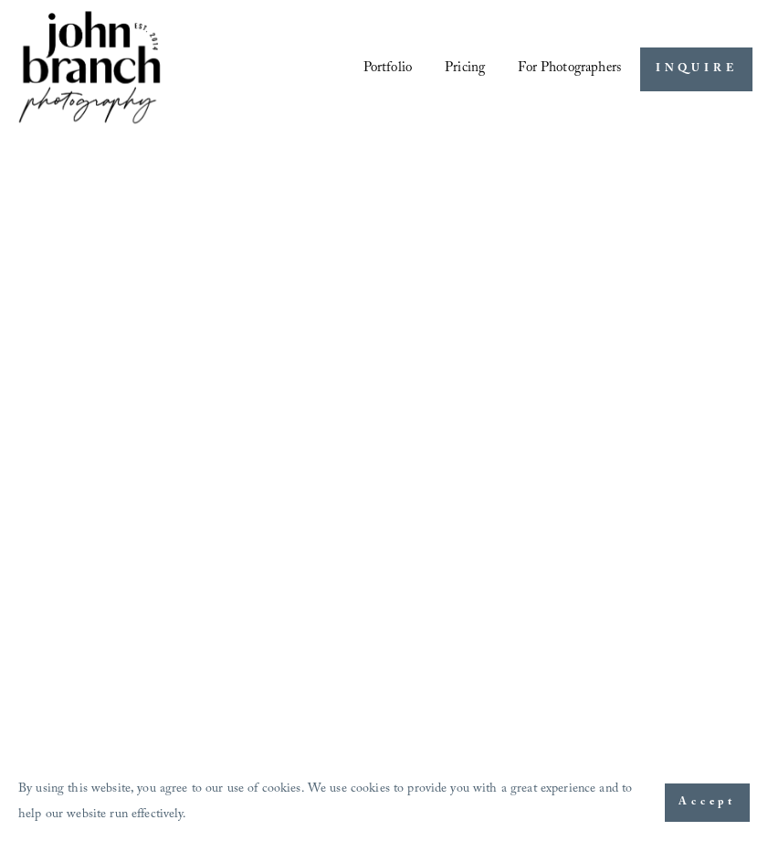
scroll to position [832, 0]
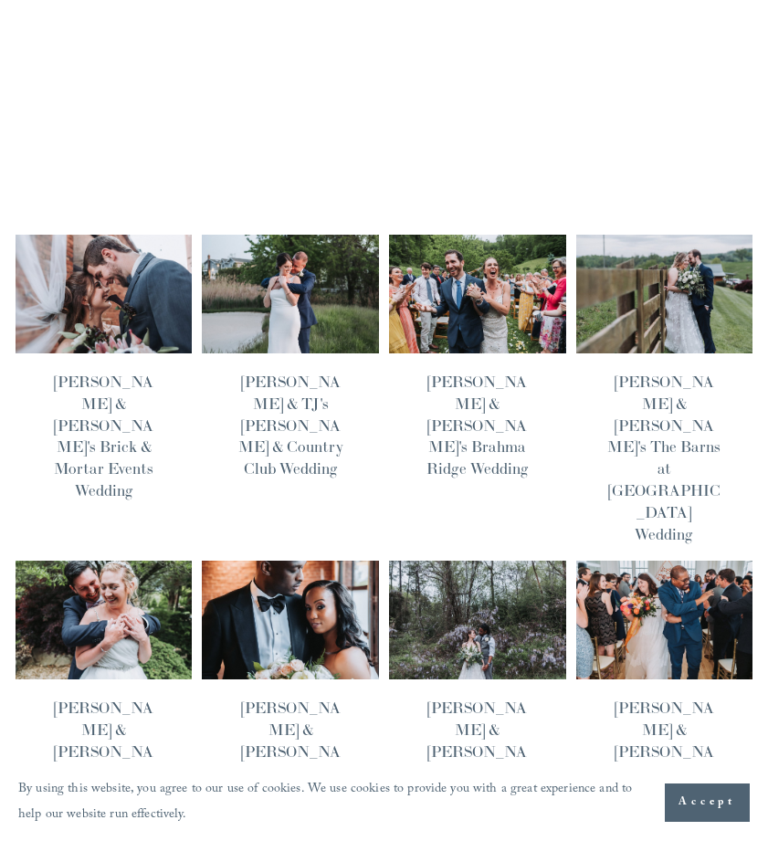
click at [667, 560] on img at bounding box center [664, 620] width 179 height 120
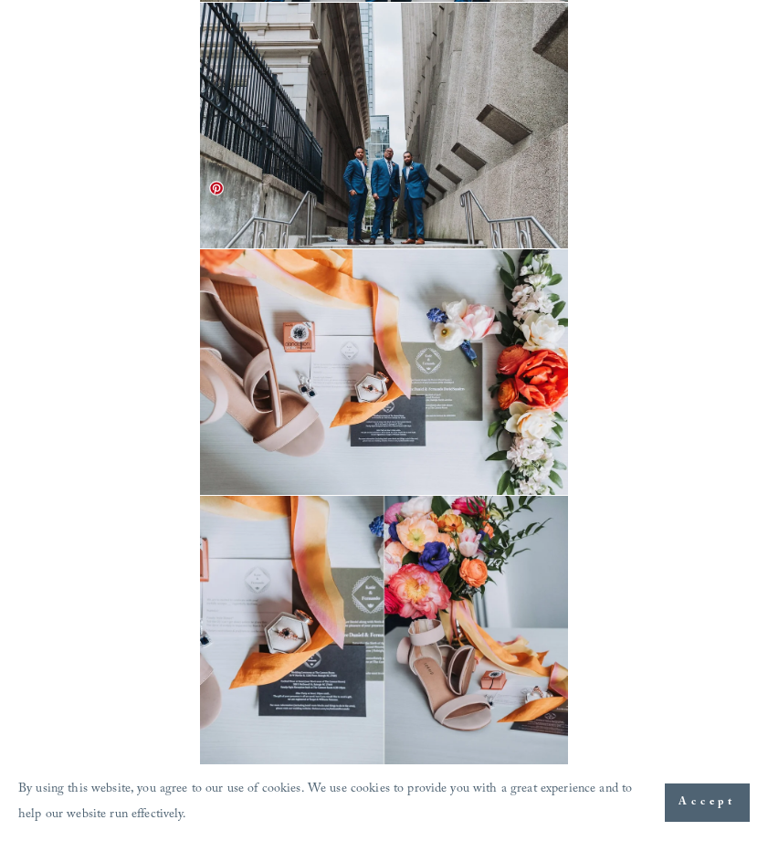
scroll to position [2313, 0]
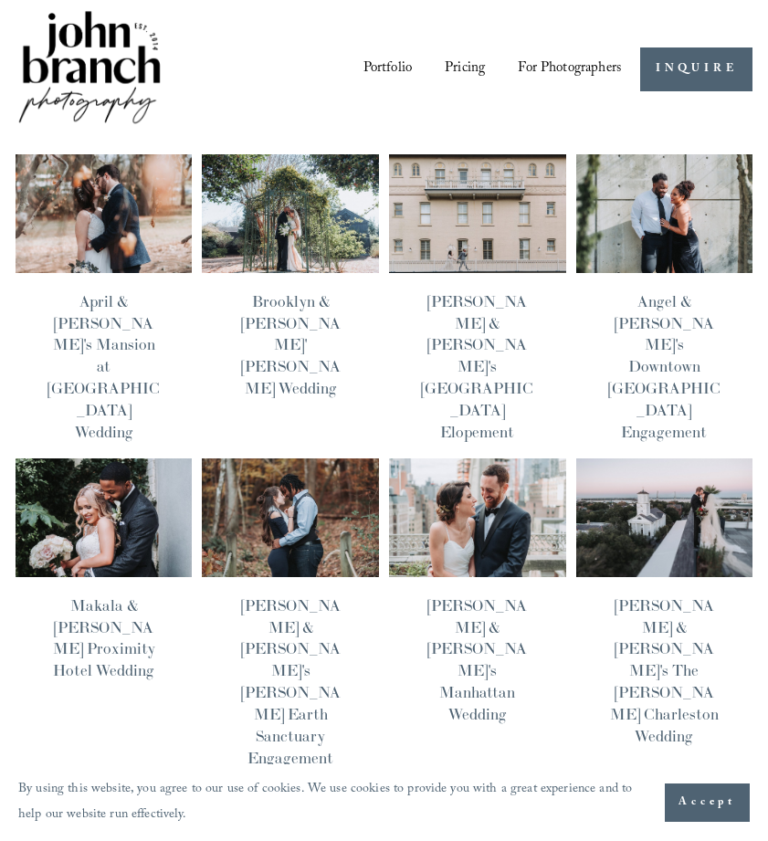
click at [142, 240] on img at bounding box center [104, 213] width 179 height 120
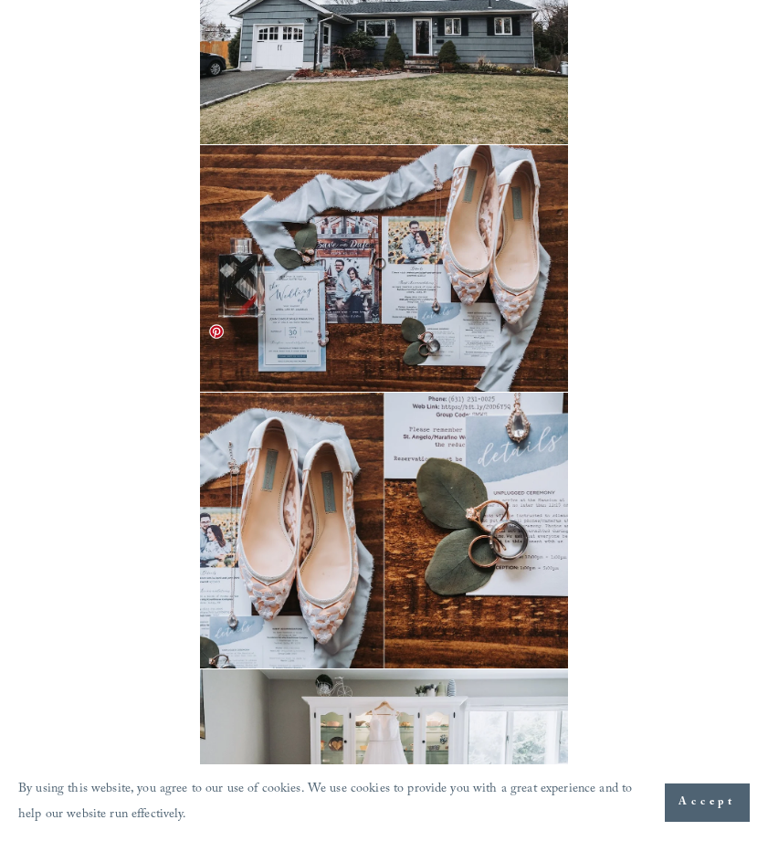
scroll to position [2843, 0]
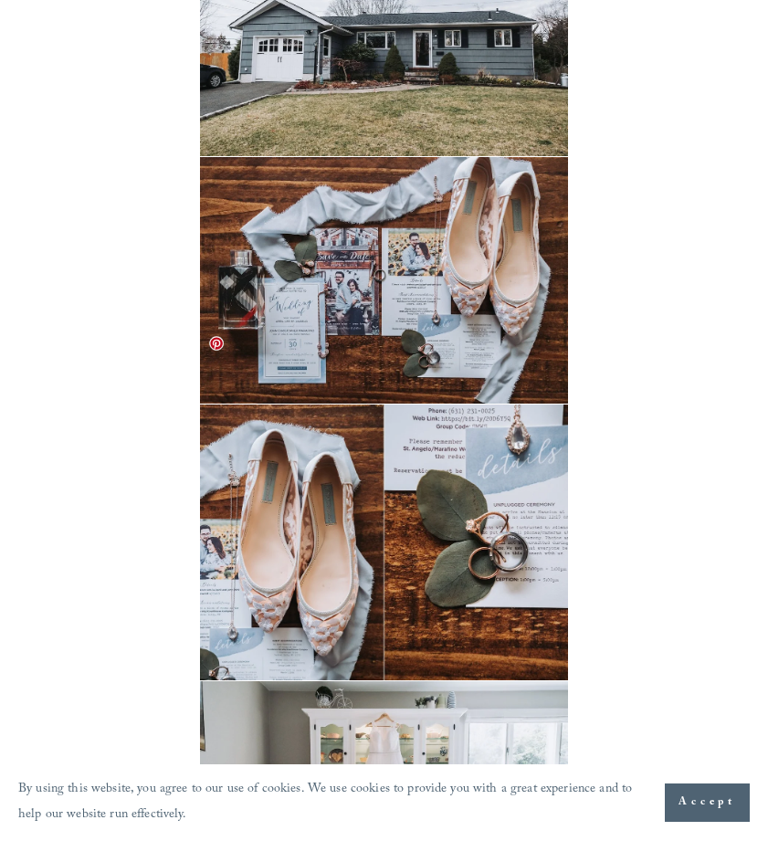
click at [502, 443] on img at bounding box center [384, 542] width 369 height 276
